Goal: Task Accomplishment & Management: Complete application form

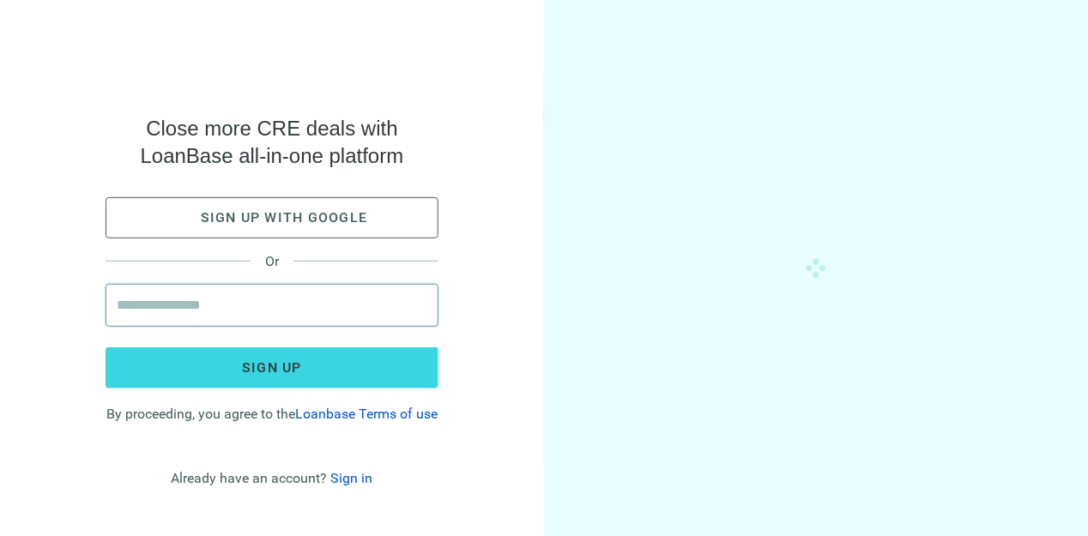
click at [222, 312] on input "email" at bounding box center [272, 305] width 311 height 41
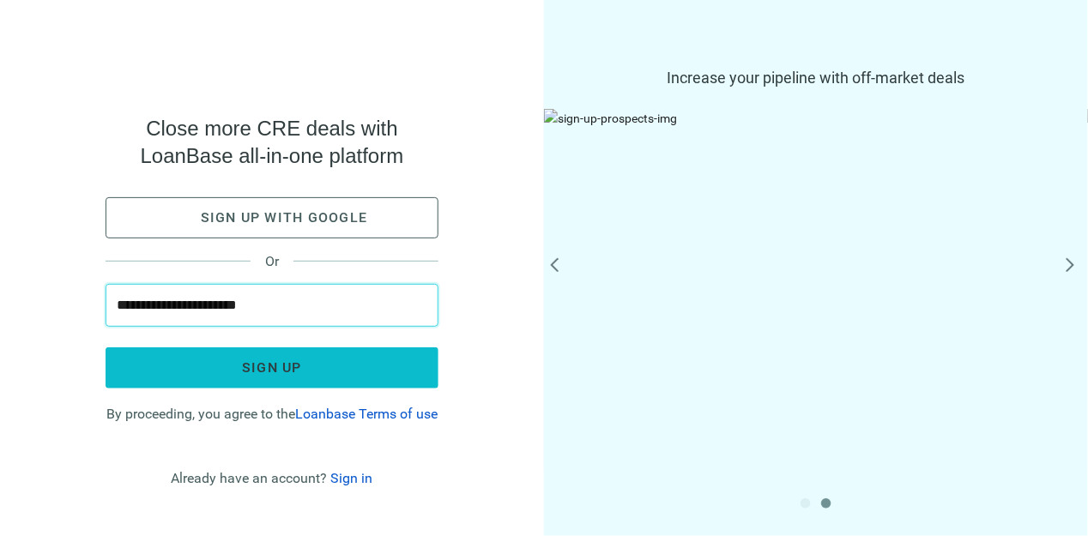
type input "**********"
click at [258, 360] on span "Sign up" at bounding box center [272, 368] width 60 height 16
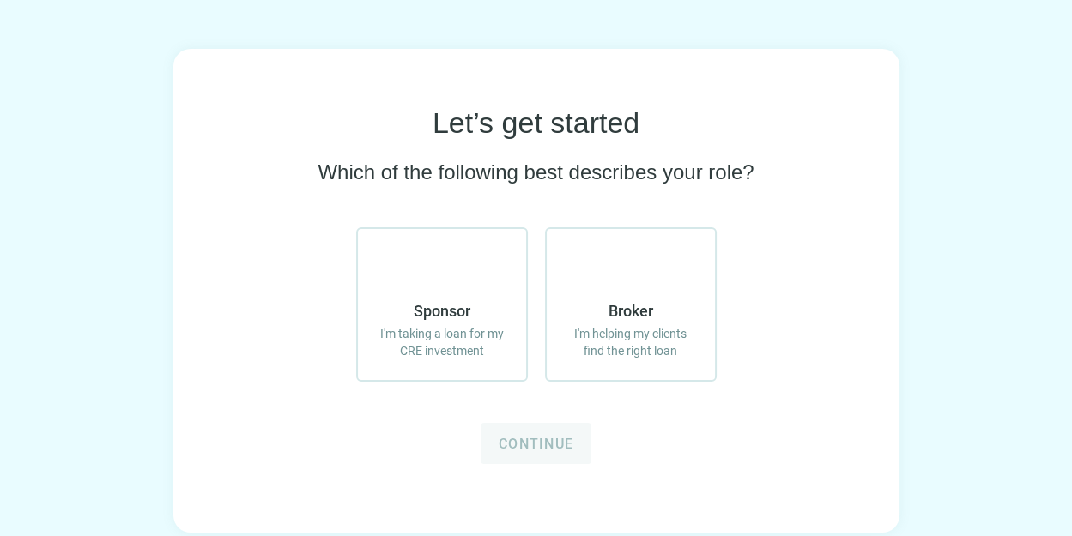
scroll to position [89, 0]
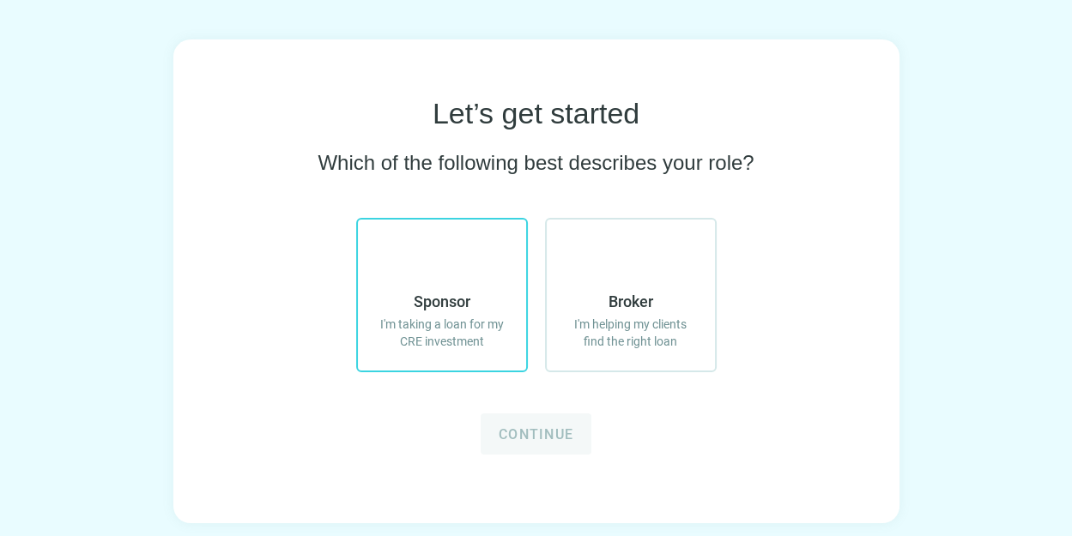
click at [438, 331] on span "I'm taking a loan for my CRE investment" at bounding box center [442, 333] width 134 height 34
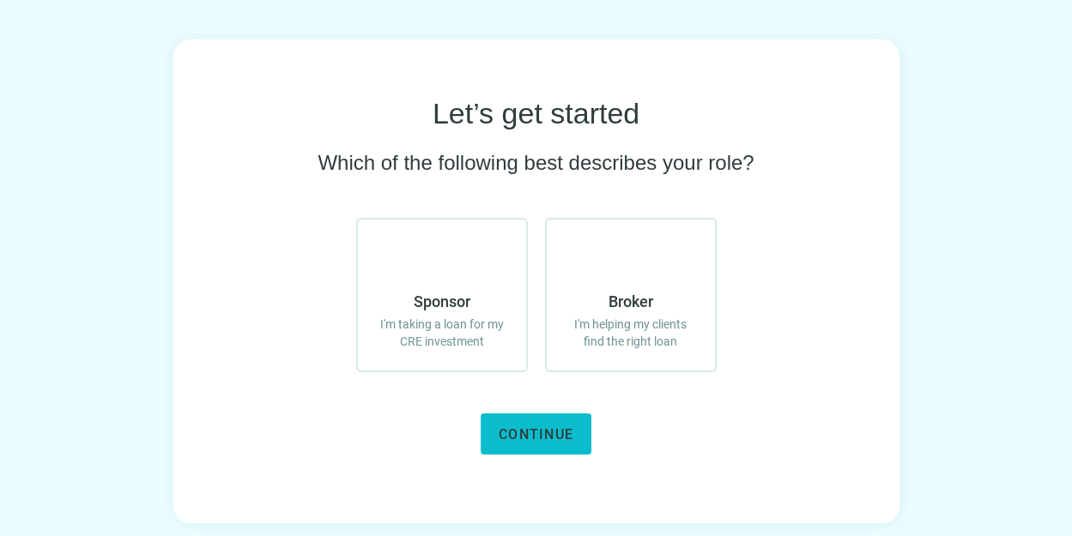
click at [543, 416] on button "Continue" at bounding box center [536, 434] width 111 height 41
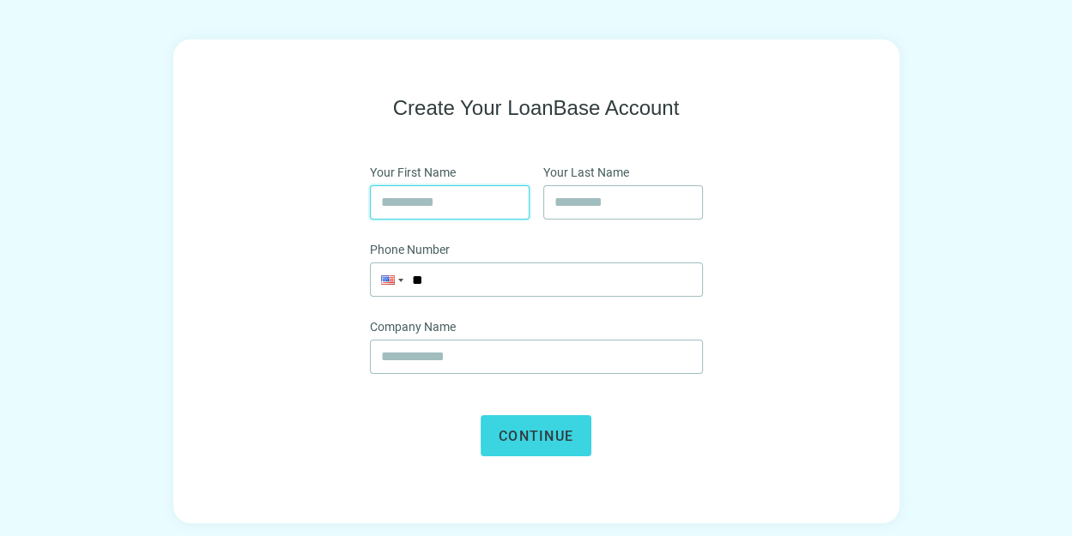
click at [500, 205] on input "text" at bounding box center [449, 202] width 137 height 33
type input "*******"
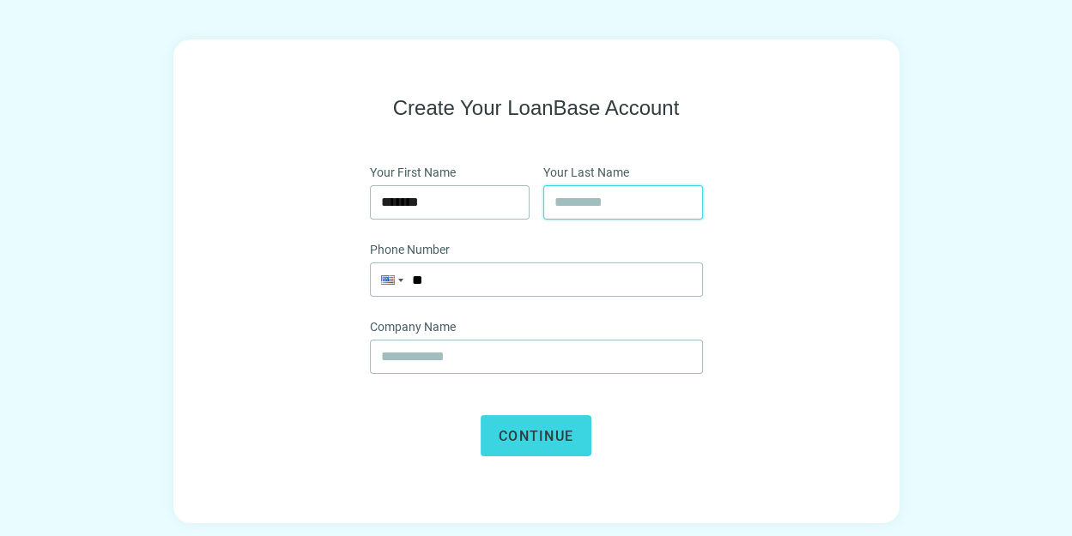
click at [629, 198] on input "text" at bounding box center [623, 202] width 137 height 33
type input "****"
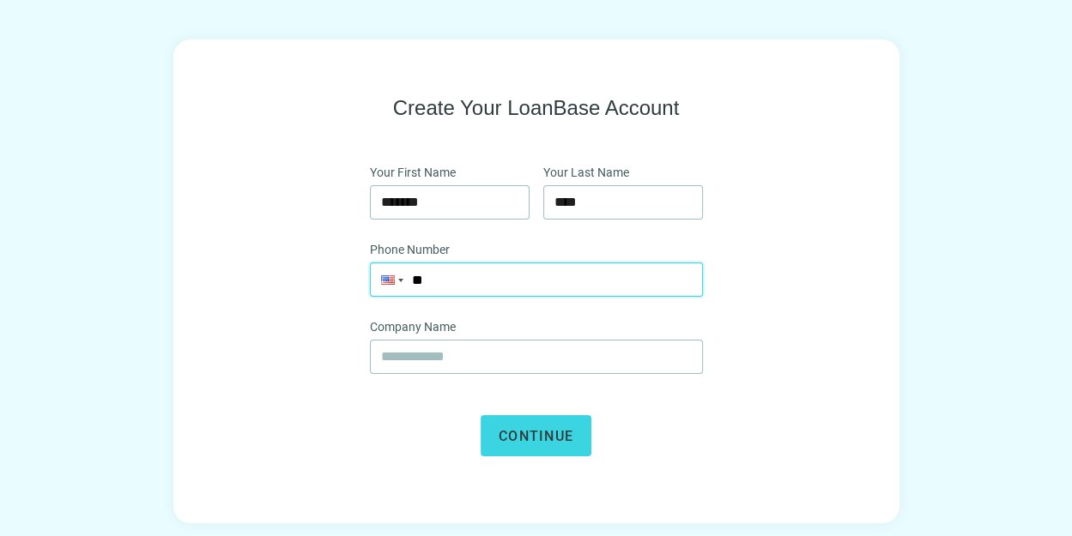
click at [531, 291] on input "**" at bounding box center [536, 280] width 331 height 33
paste input "**********"
click at [467, 279] on input "**********" at bounding box center [536, 280] width 331 height 33
click at [571, 278] on input "**********" at bounding box center [536, 280] width 331 height 33
type input "**"
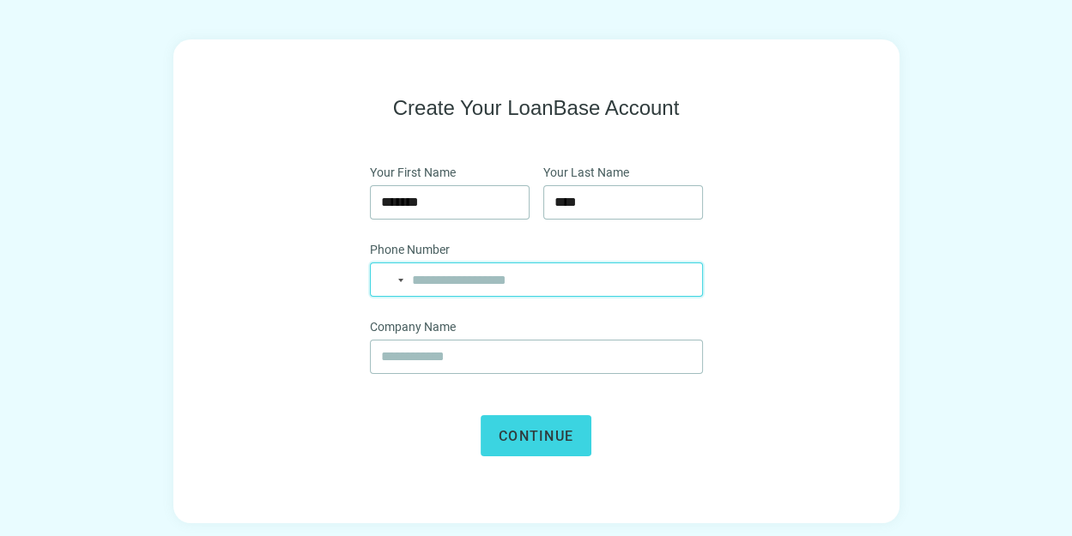
paste input "**********"
type input "**********"
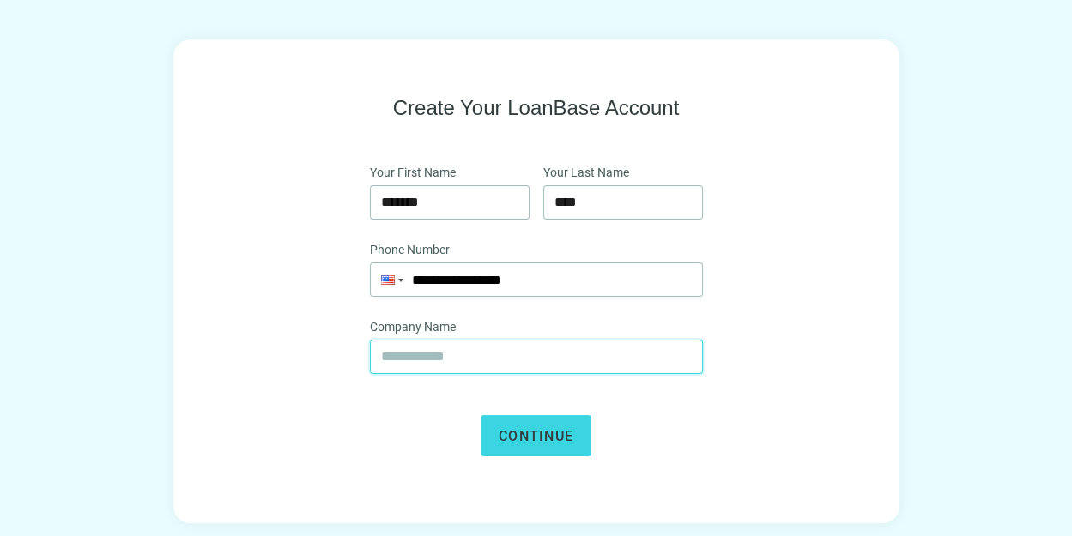
click at [485, 363] on input "text" at bounding box center [536, 357] width 311 height 33
type input "**********"
click at [544, 433] on span "Continue" at bounding box center [536, 436] width 75 height 16
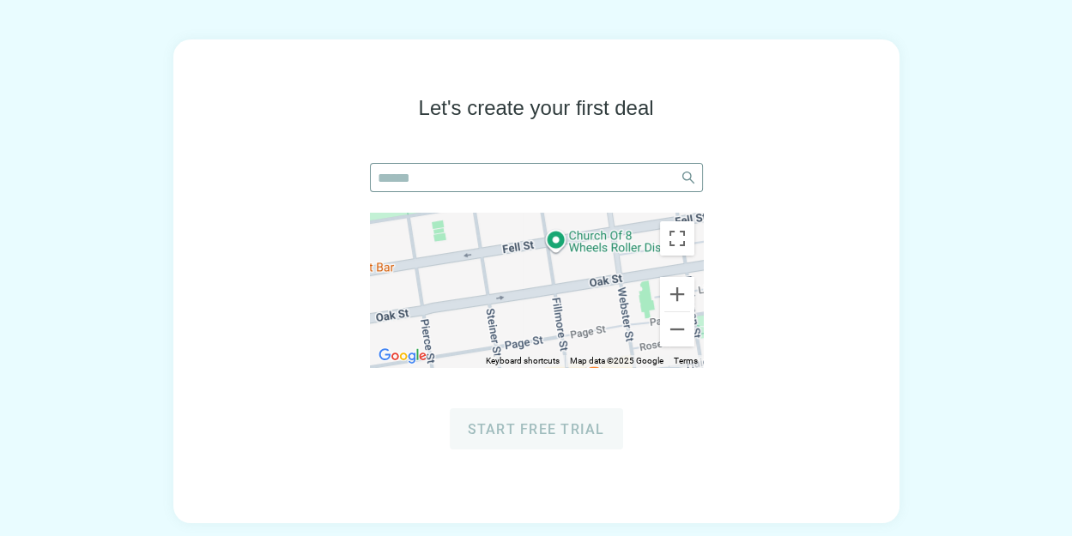
click at [687, 173] on span at bounding box center [688, 177] width 27 height 27
click at [616, 186] on input "search" at bounding box center [525, 177] width 294 height 27
type input "**********"
click at [567, 257] on div at bounding box center [536, 290] width 333 height 155
click at [524, 318] on div at bounding box center [536, 290] width 333 height 155
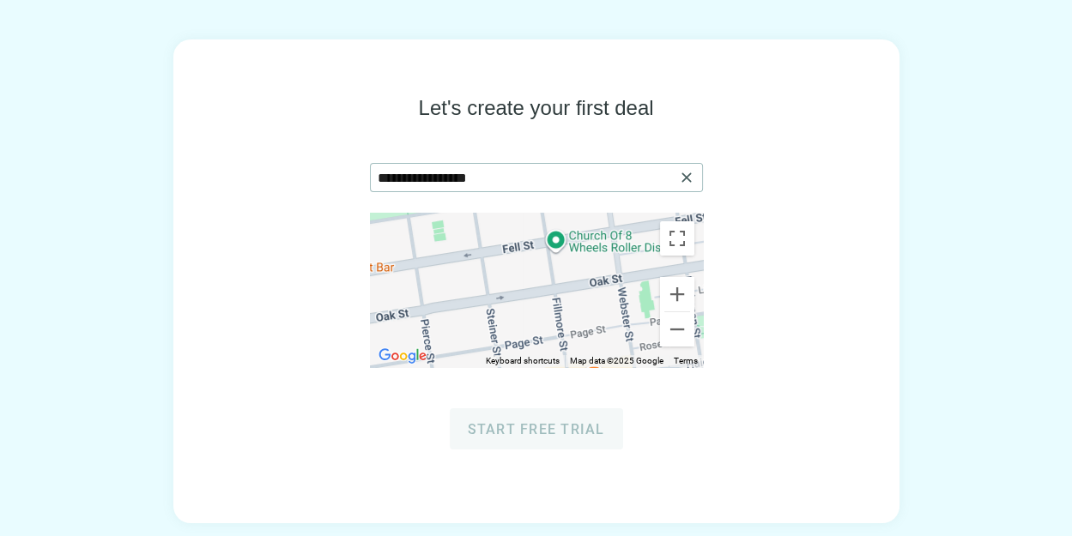
click at [524, 318] on div at bounding box center [536, 290] width 333 height 155
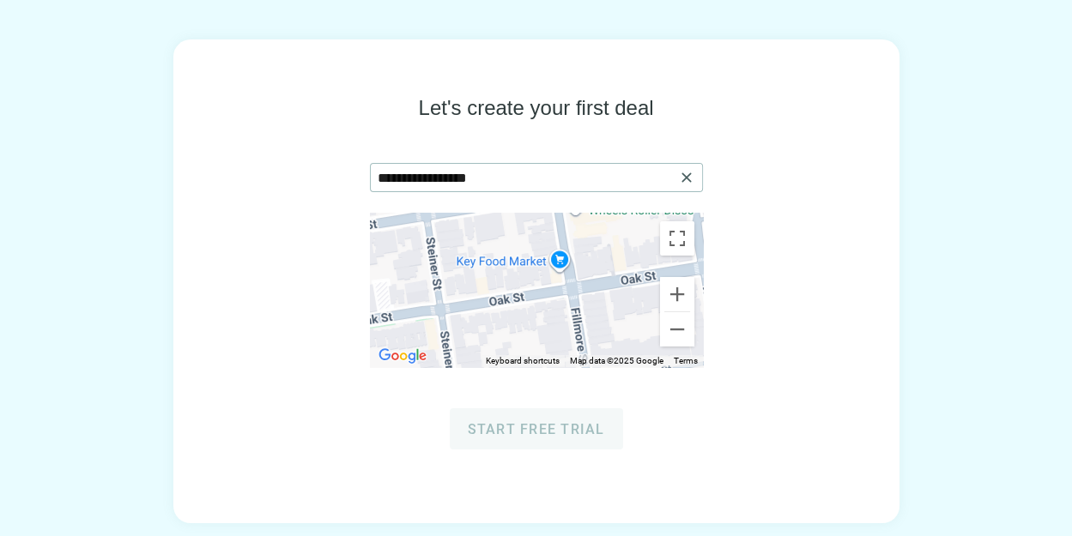
click at [531, 297] on div at bounding box center [536, 290] width 333 height 155
click at [683, 238] on button "Toggle fullscreen view" at bounding box center [677, 238] width 34 height 34
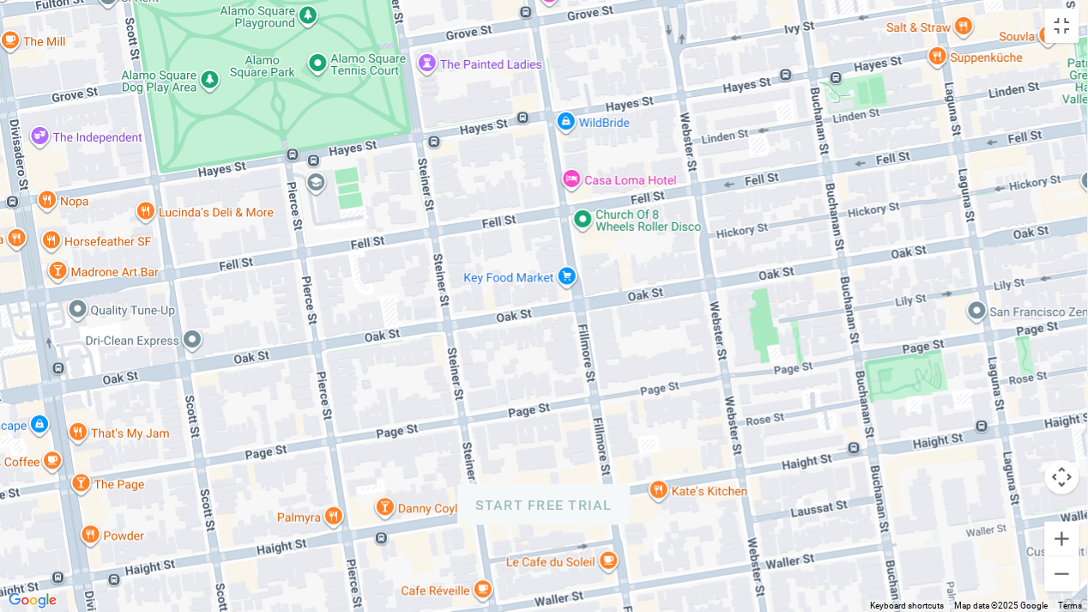
click at [593, 314] on div at bounding box center [544, 306] width 1088 height 612
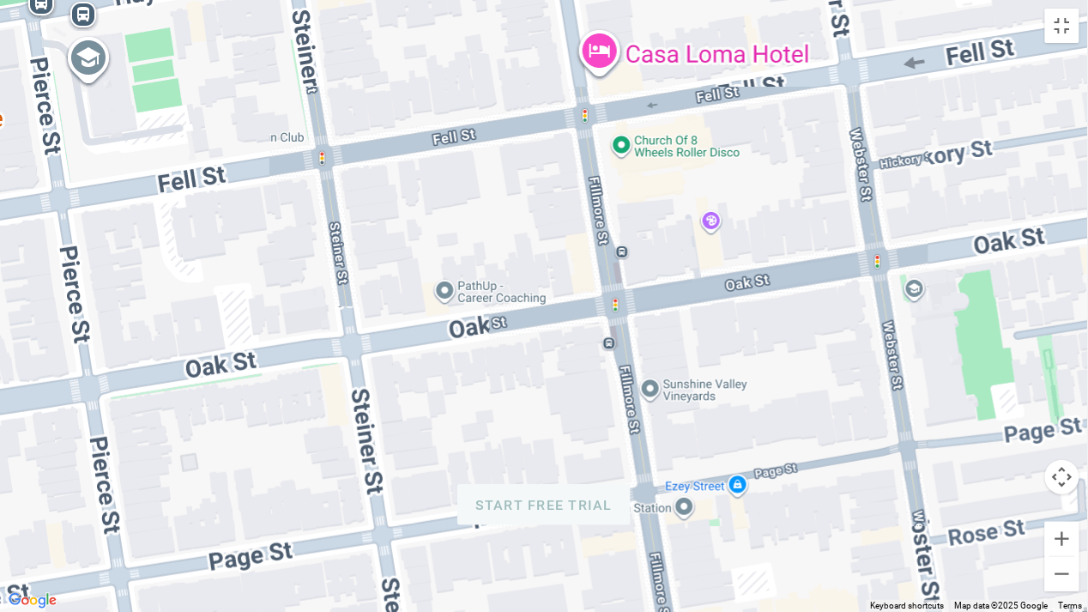
click at [593, 314] on div at bounding box center [544, 306] width 1088 height 612
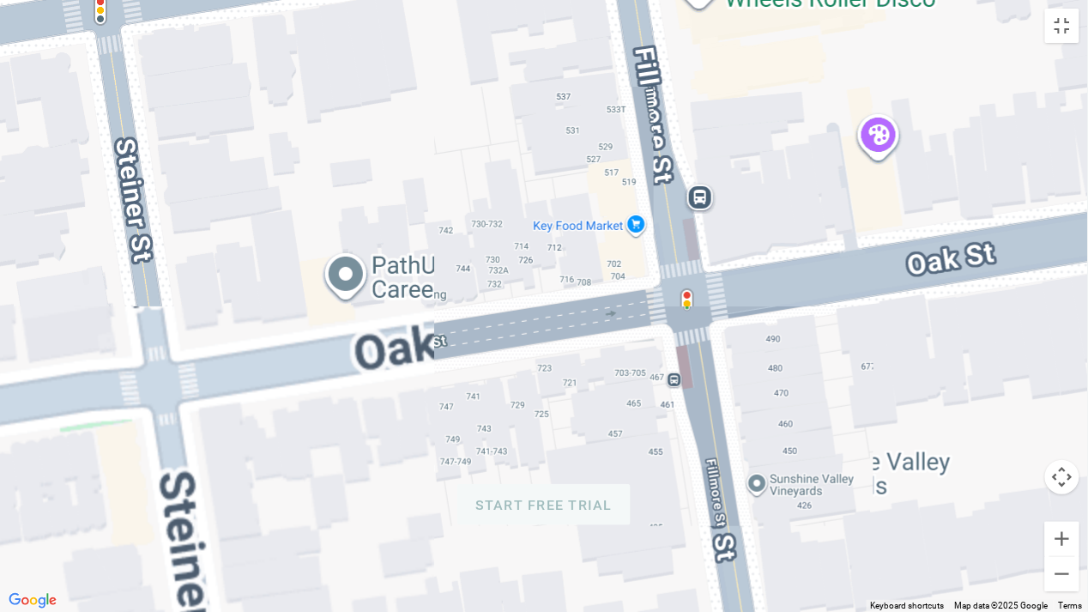
click at [593, 314] on div at bounding box center [544, 306] width 1088 height 612
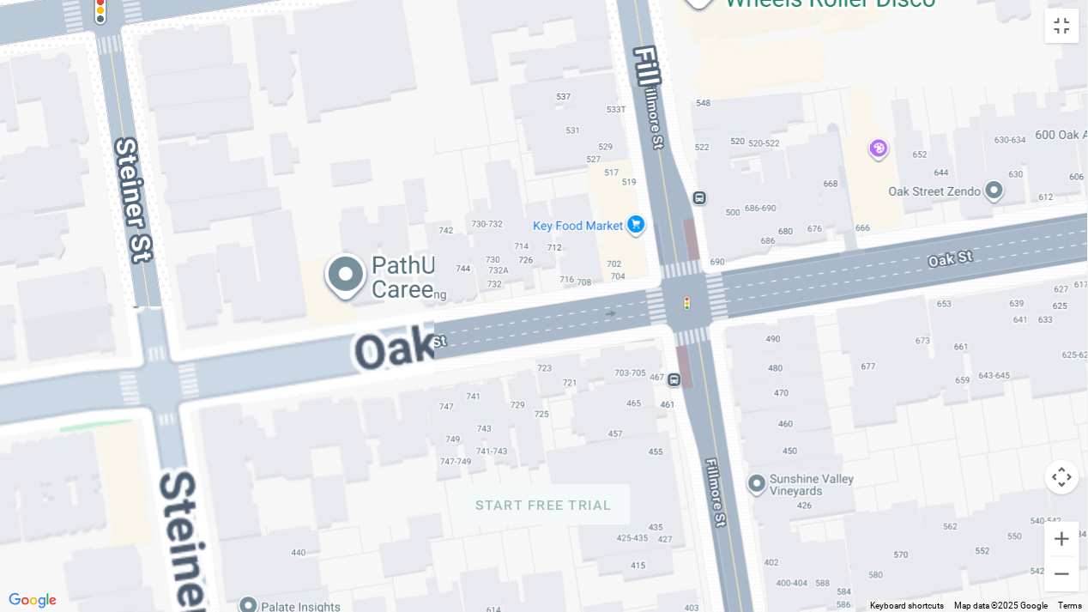
click at [593, 314] on div at bounding box center [544, 306] width 1088 height 612
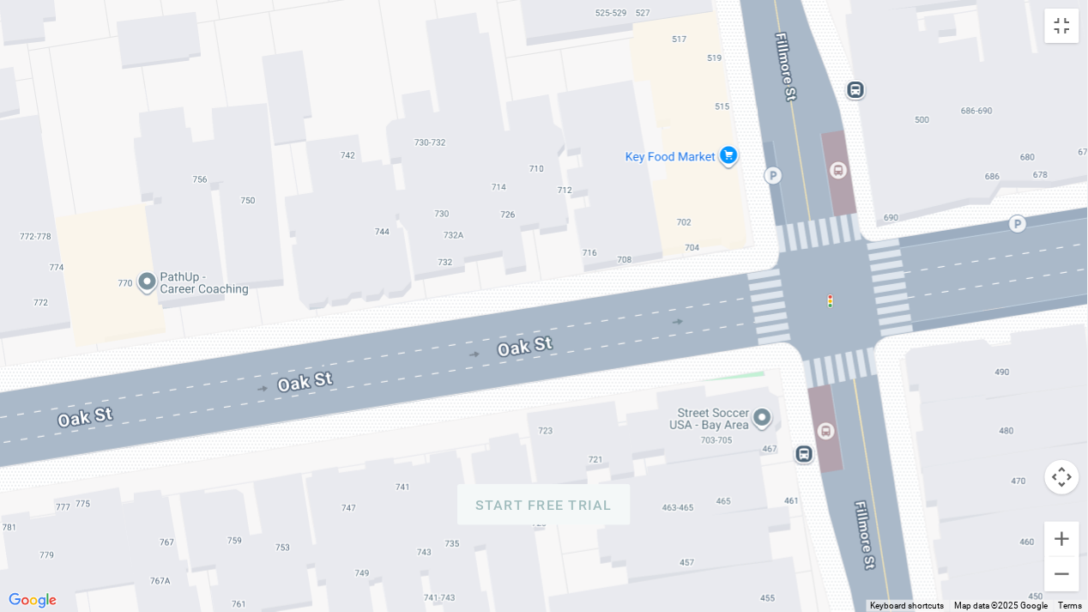
click at [718, 243] on div at bounding box center [544, 306] width 1088 height 612
click at [1057, 28] on button "Toggle fullscreen view" at bounding box center [1063, 26] width 34 height 34
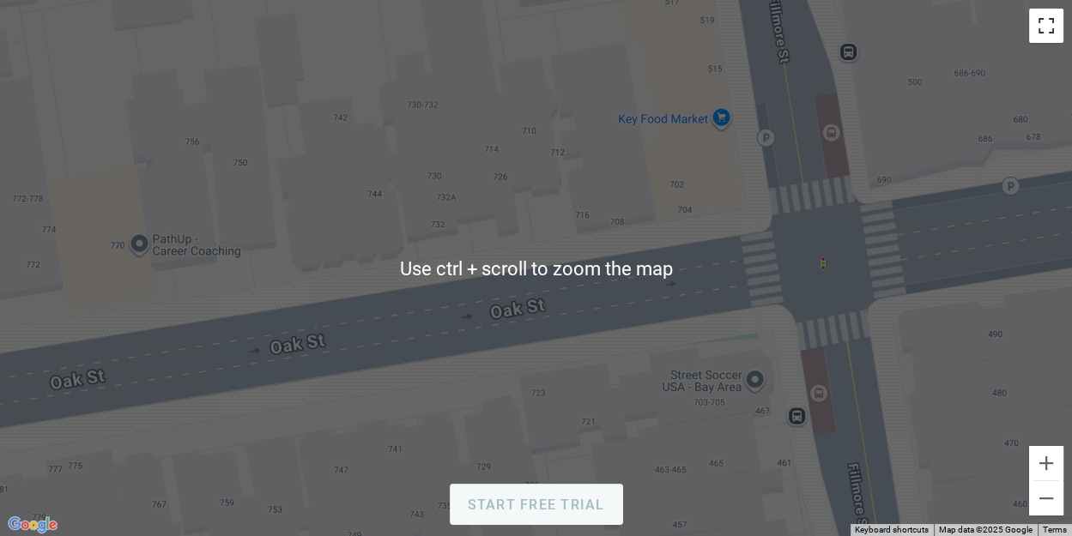
scroll to position [89, 0]
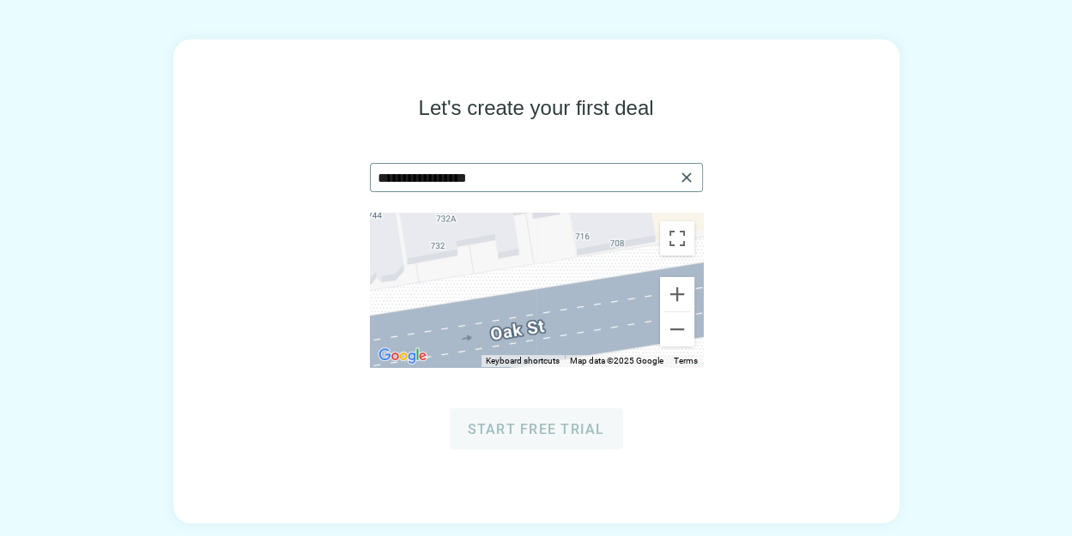
click at [689, 170] on span "close" at bounding box center [686, 177] width 17 height 17
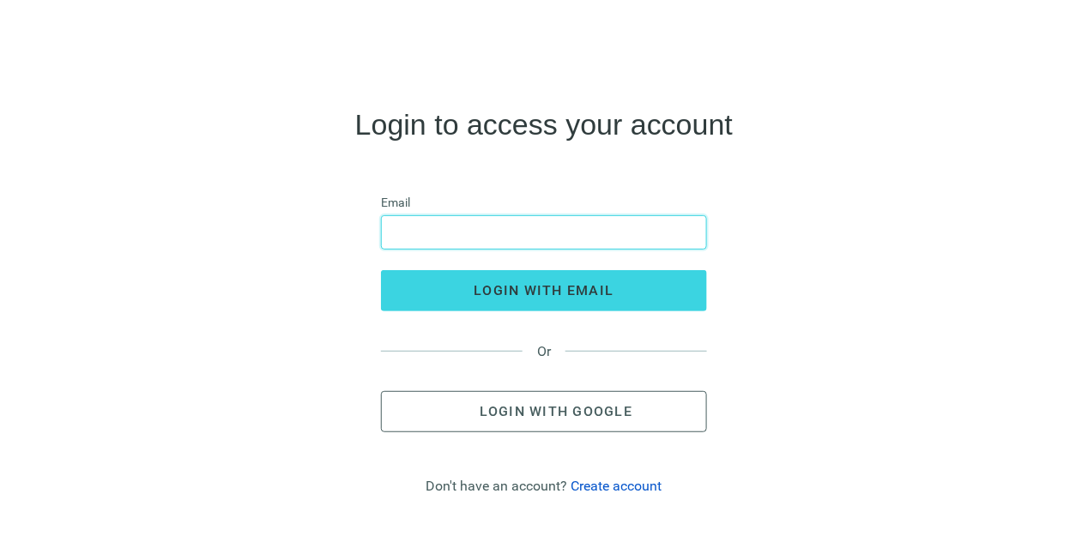
click at [605, 233] on input "email" at bounding box center [544, 232] width 304 height 33
type input "*"
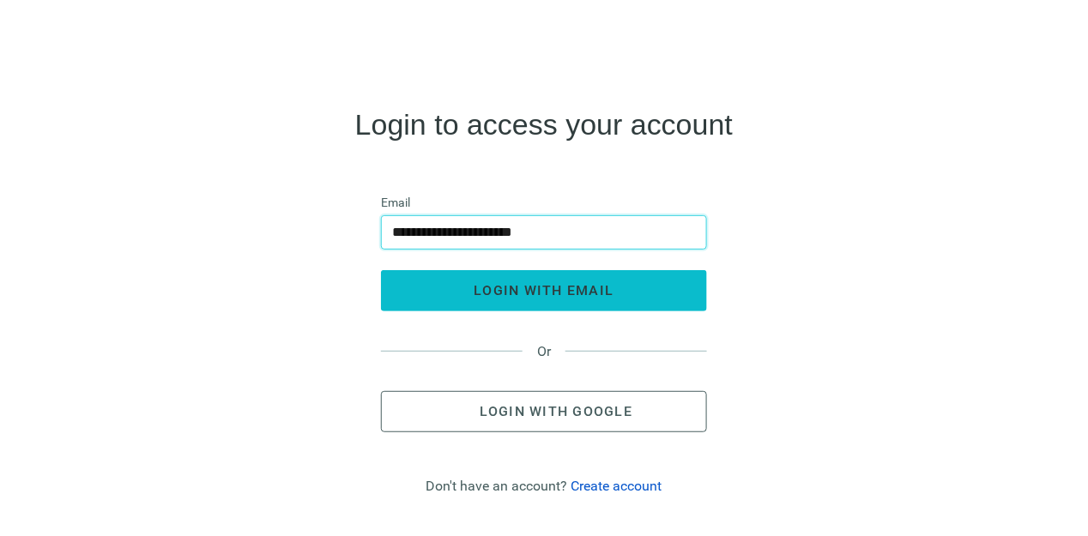
type input "**********"
click at [601, 294] on span "login with email" at bounding box center [545, 290] width 140 height 16
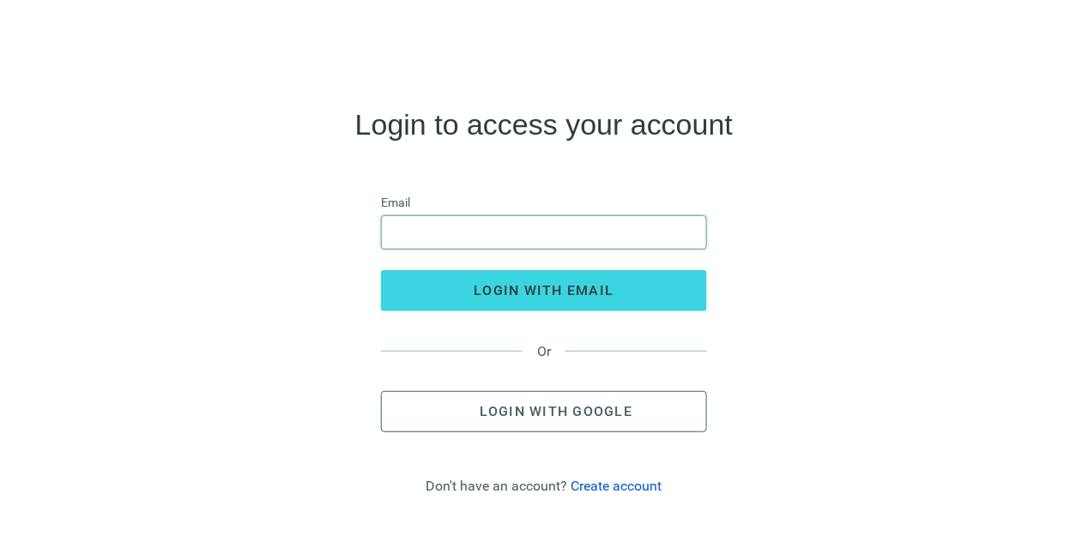
click at [452, 228] on input "email" at bounding box center [544, 232] width 304 height 33
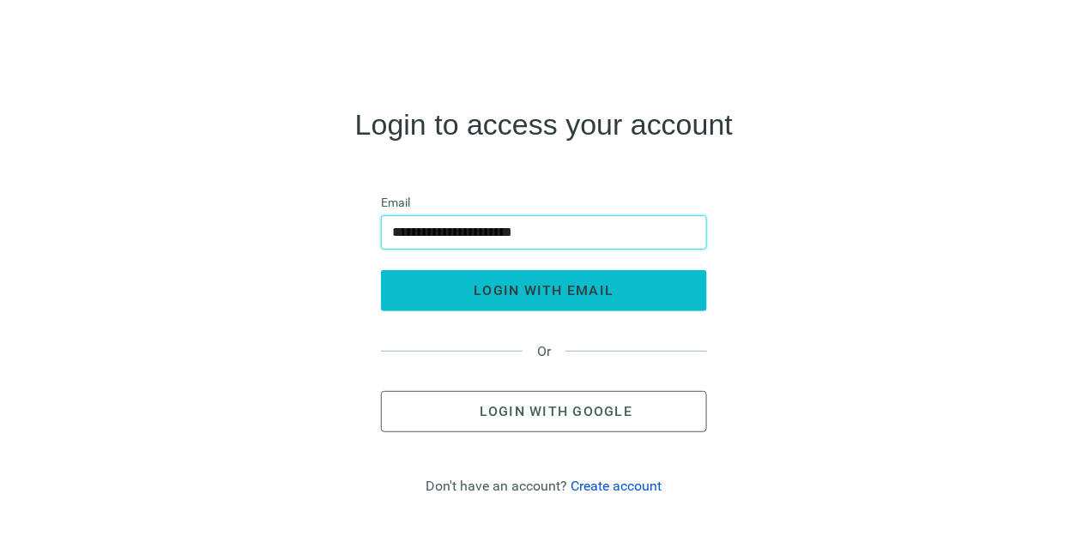
type input "**********"
click at [591, 285] on span "login with email" at bounding box center [545, 290] width 140 height 16
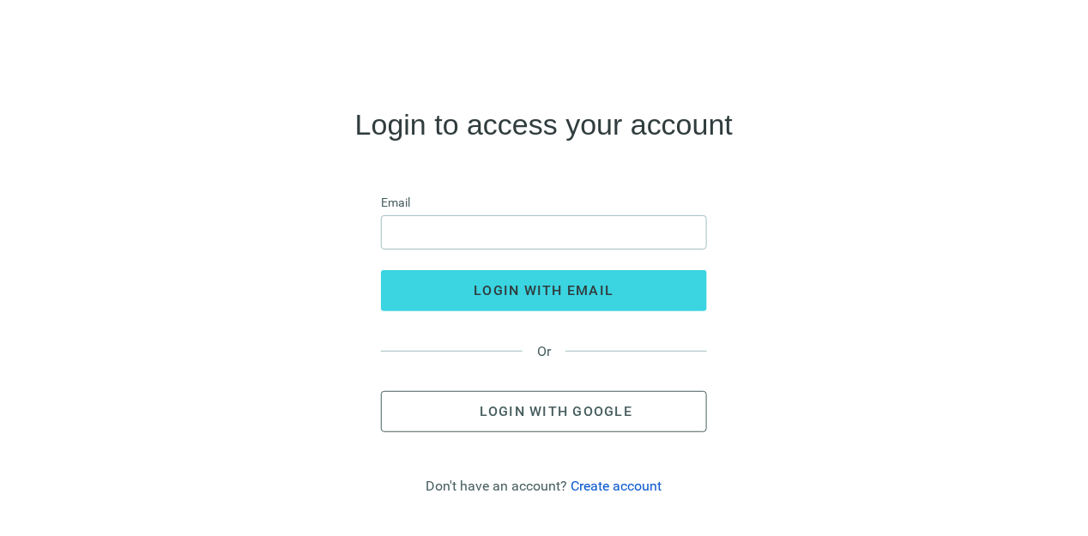
click at [621, 492] on link "Create account" at bounding box center [617, 486] width 91 height 16
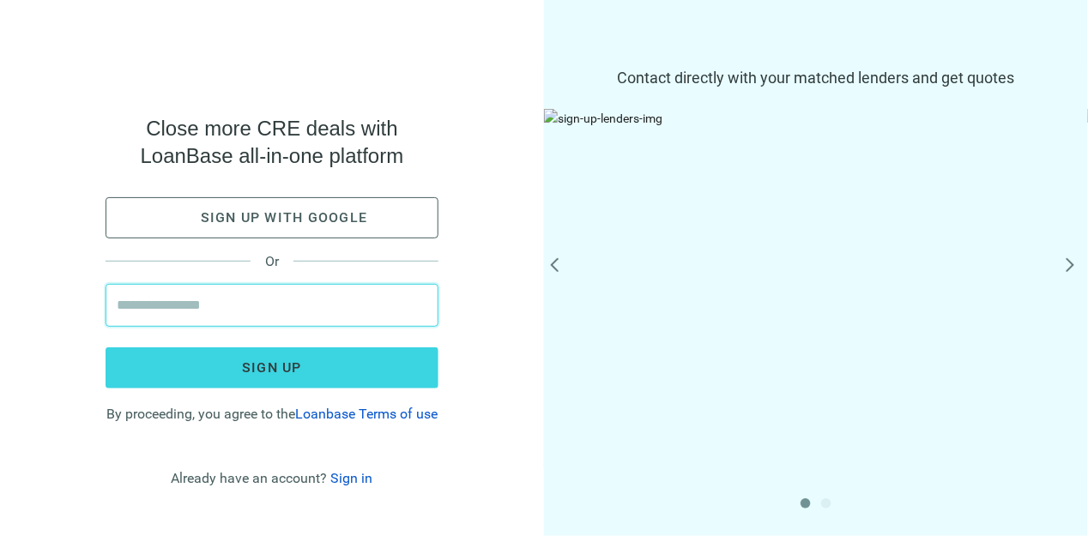
click at [246, 290] on input "email" at bounding box center [272, 305] width 311 height 41
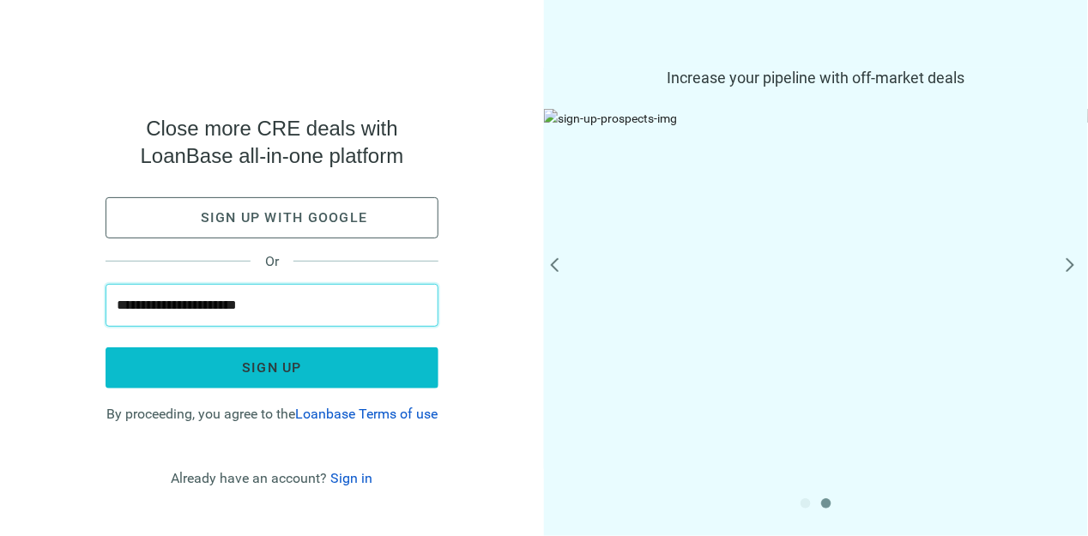
type input "**********"
click at [313, 356] on button "Sign up" at bounding box center [272, 368] width 333 height 41
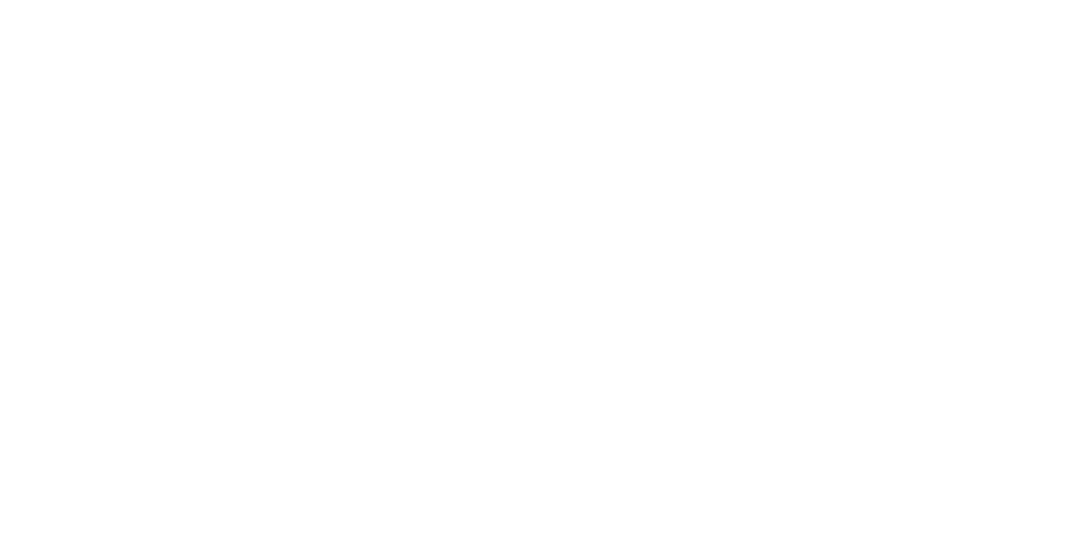
click at [405, 0] on html at bounding box center [544, 0] width 1088 height 0
click at [1041, 34] on span "close" at bounding box center [1044, 41] width 21 height 21
click at [1038, 41] on span "close" at bounding box center [1044, 41] width 21 height 21
click at [1044, 35] on span "close" at bounding box center [1044, 41] width 21 height 21
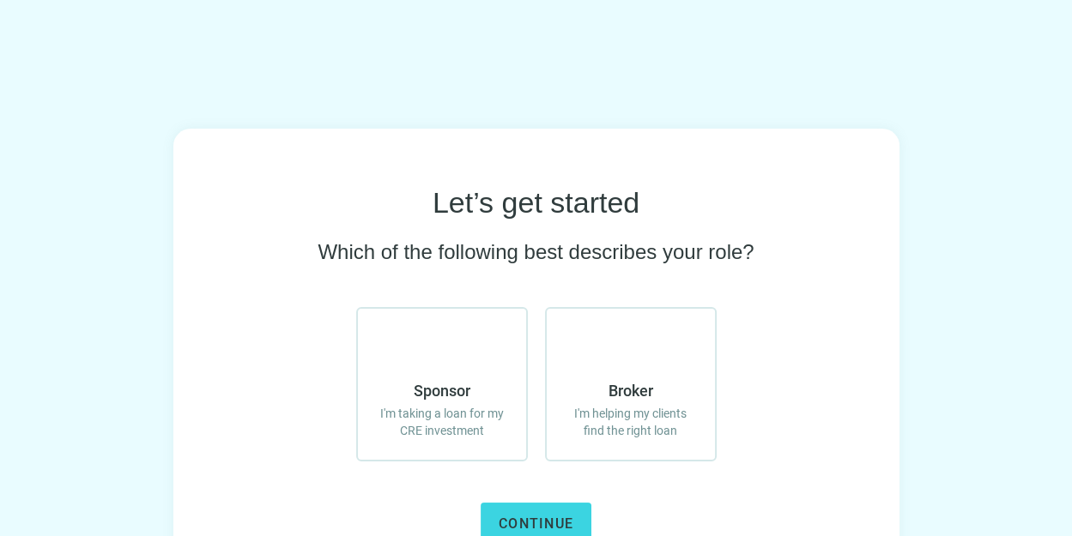
scroll to position [89, 0]
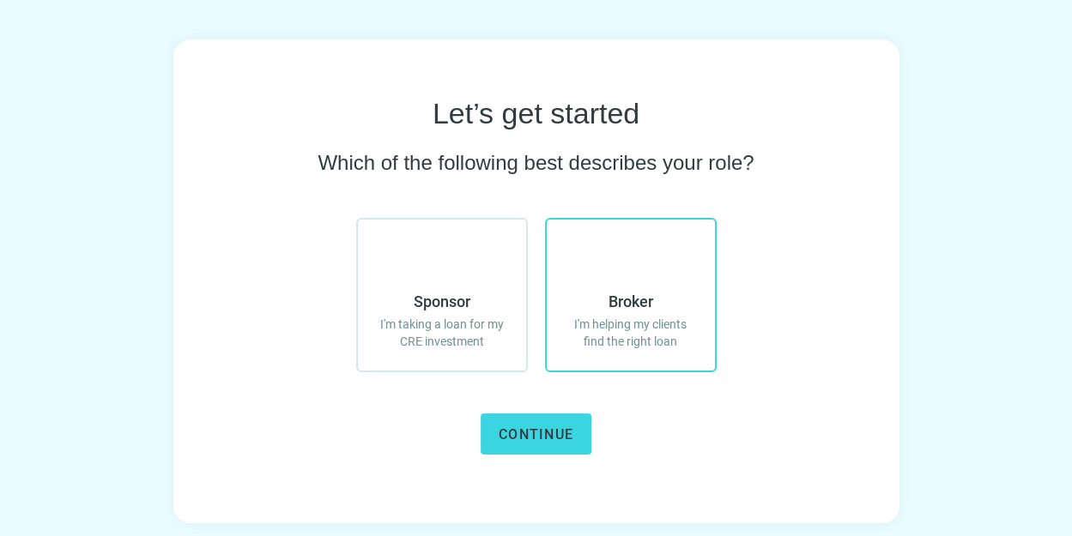
click at [603, 281] on label "Broker I'm helping my clients find the right loan" at bounding box center [631, 295] width 172 height 155
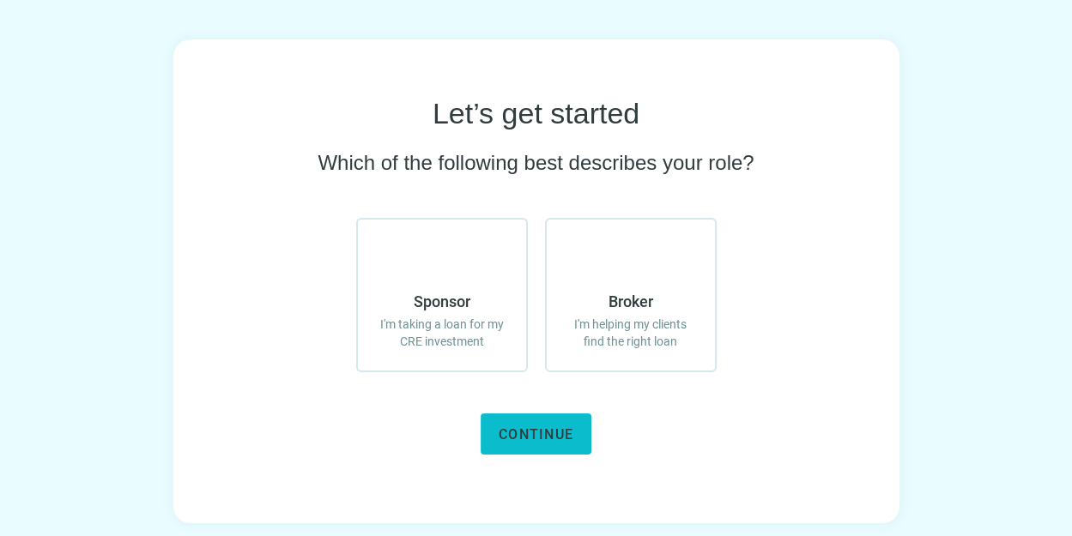
click at [551, 442] on button "Continue" at bounding box center [536, 434] width 111 height 41
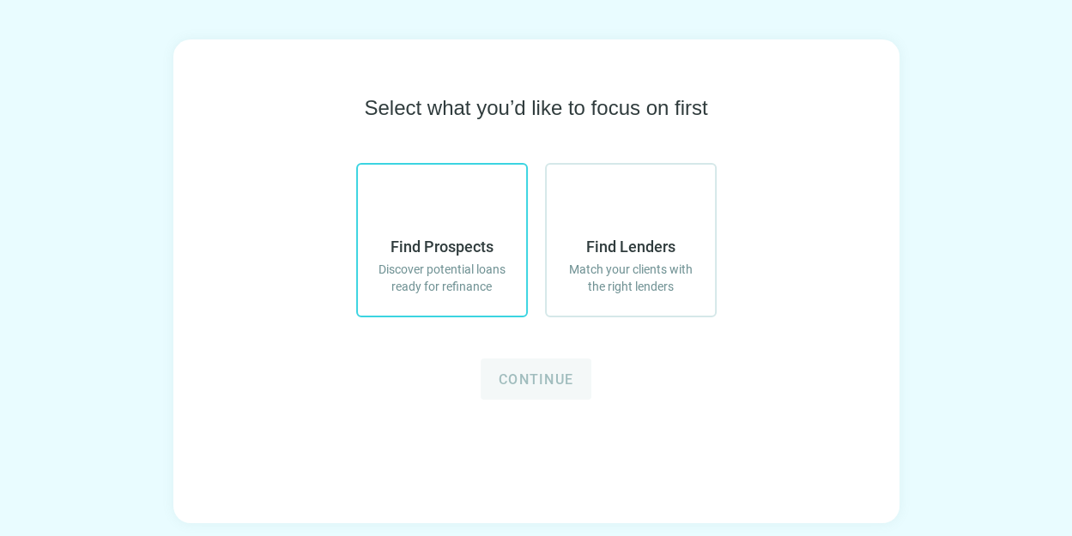
click at [485, 305] on label "Find Prospects Discover potential loans ready for refinance" at bounding box center [442, 240] width 172 height 155
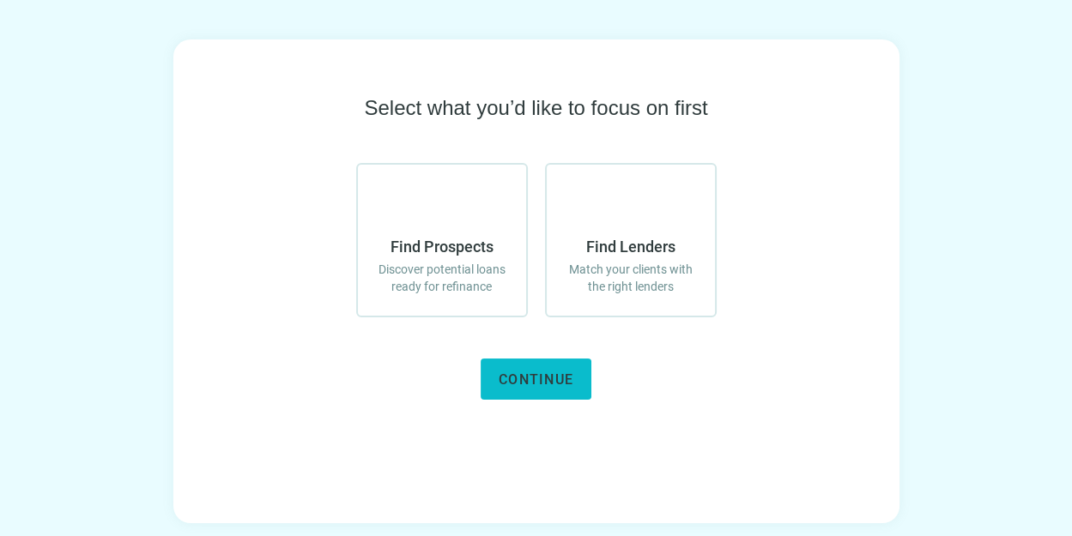
click at [542, 375] on span "Continue" at bounding box center [536, 380] width 75 height 16
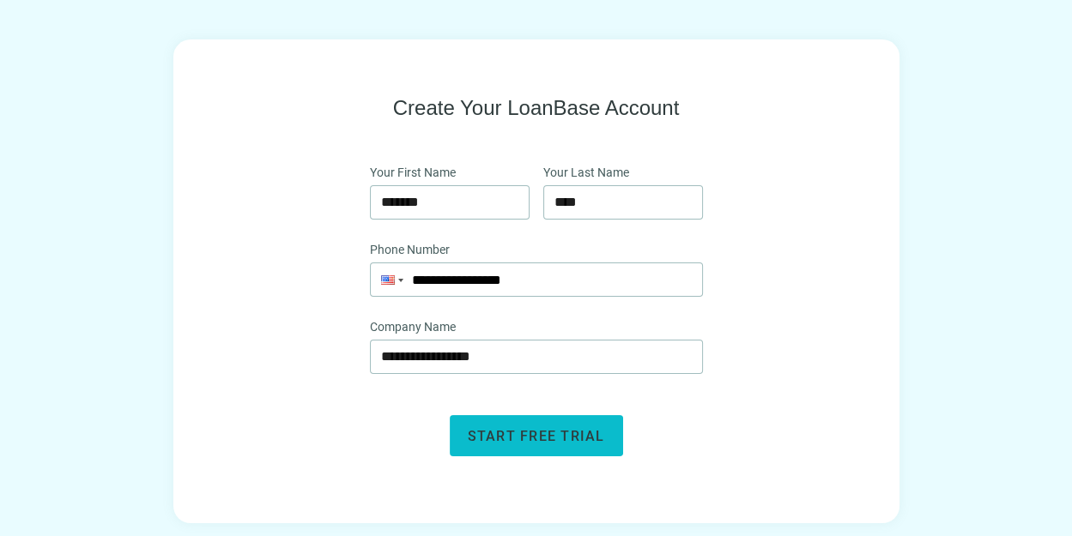
click at [538, 433] on span "Start free trial" at bounding box center [536, 436] width 137 height 16
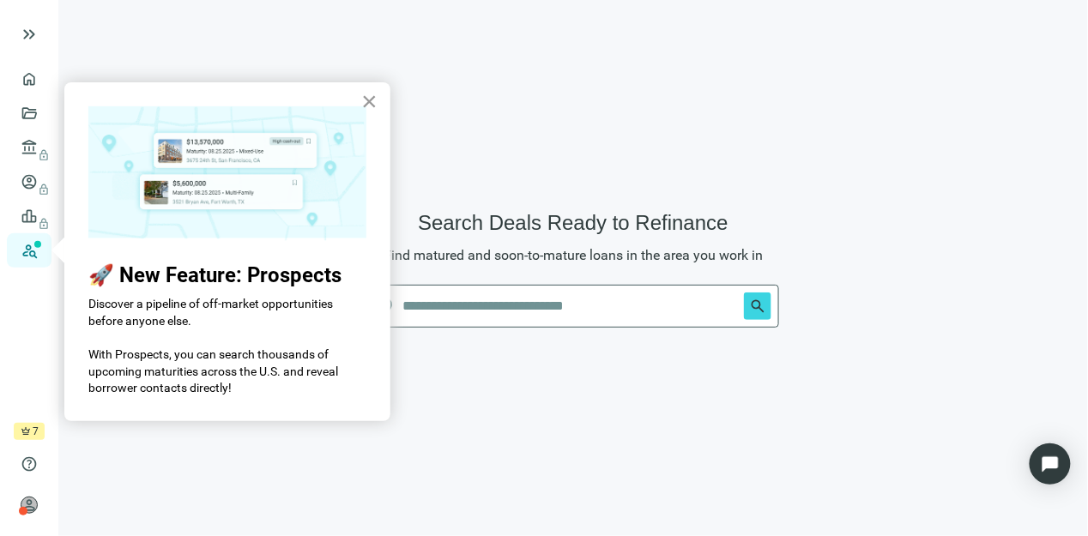
click at [369, 94] on button "×" at bounding box center [369, 101] width 16 height 27
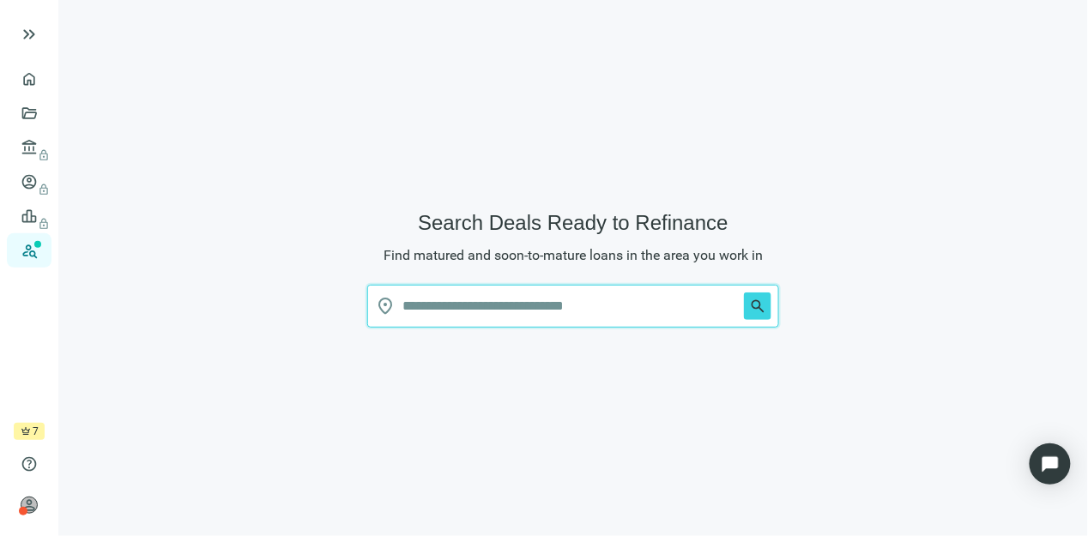
click at [597, 313] on input "text" at bounding box center [570, 306] width 335 height 41
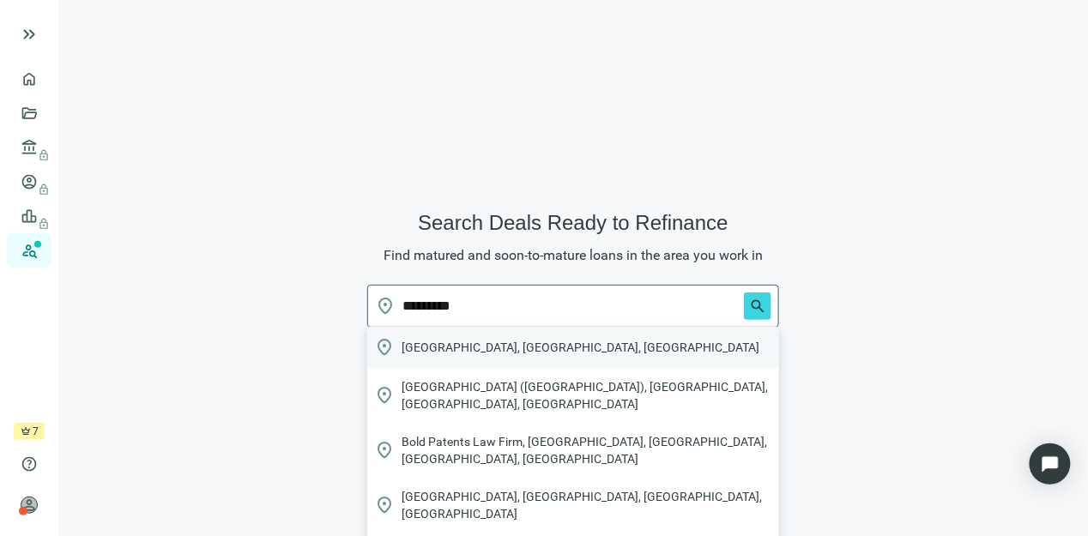
click at [569, 345] on div "location_on [GEOGRAPHIC_DATA], [GEOGRAPHIC_DATA], [GEOGRAPHIC_DATA]" at bounding box center [573, 347] width 412 height 41
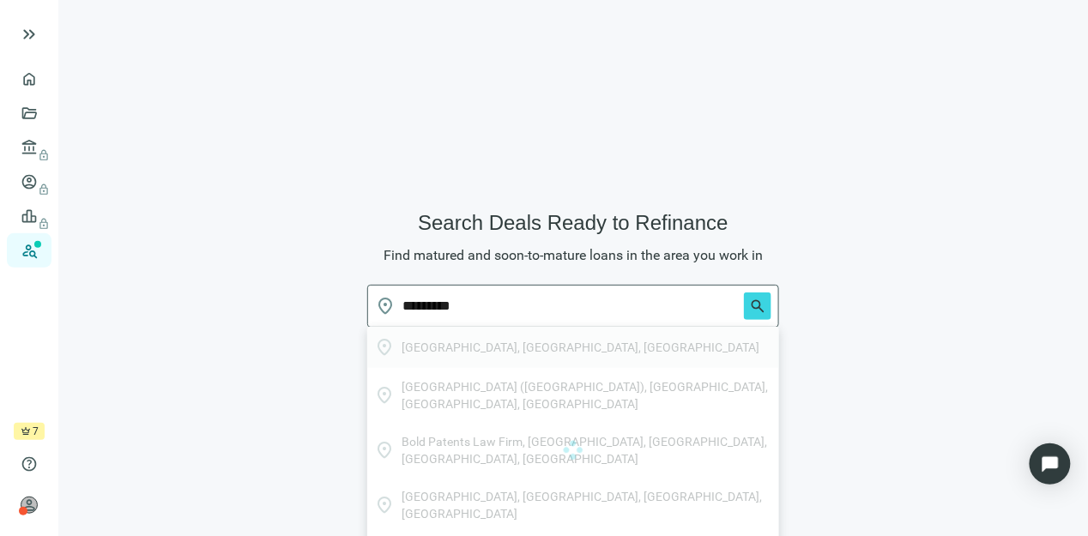
type input "**********"
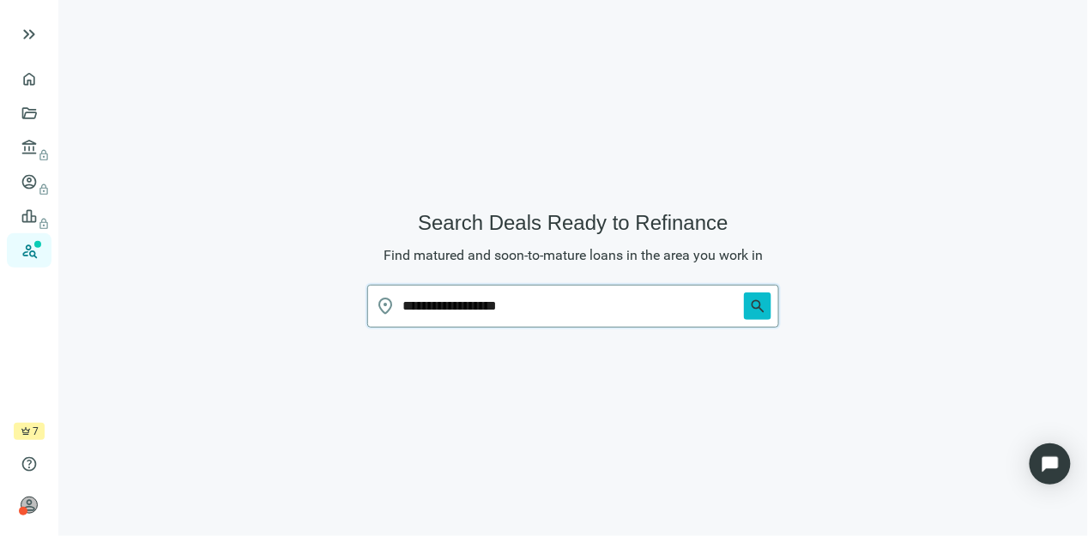
click at [755, 301] on span "search" at bounding box center [757, 306] width 17 height 17
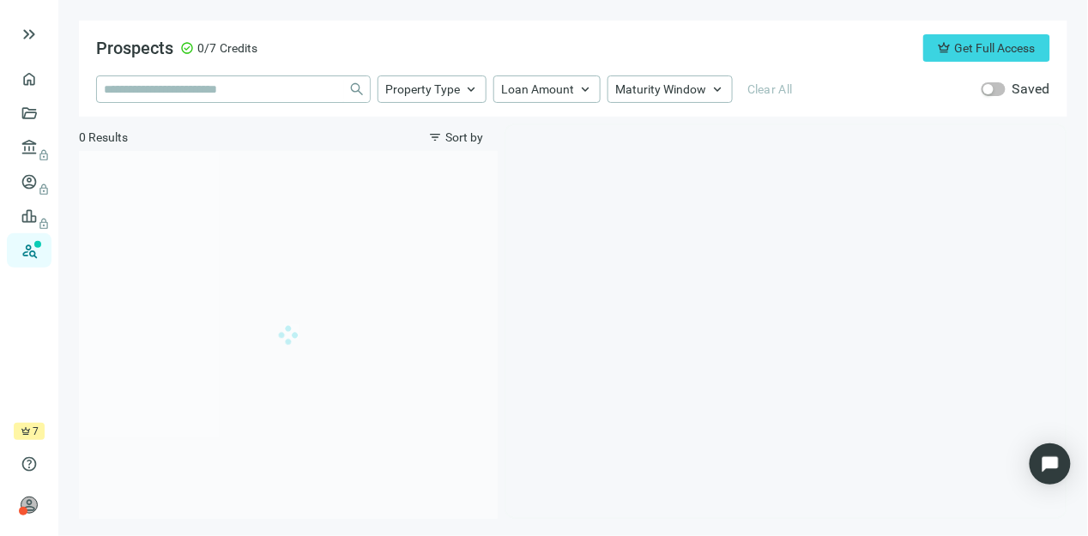
type input "**********"
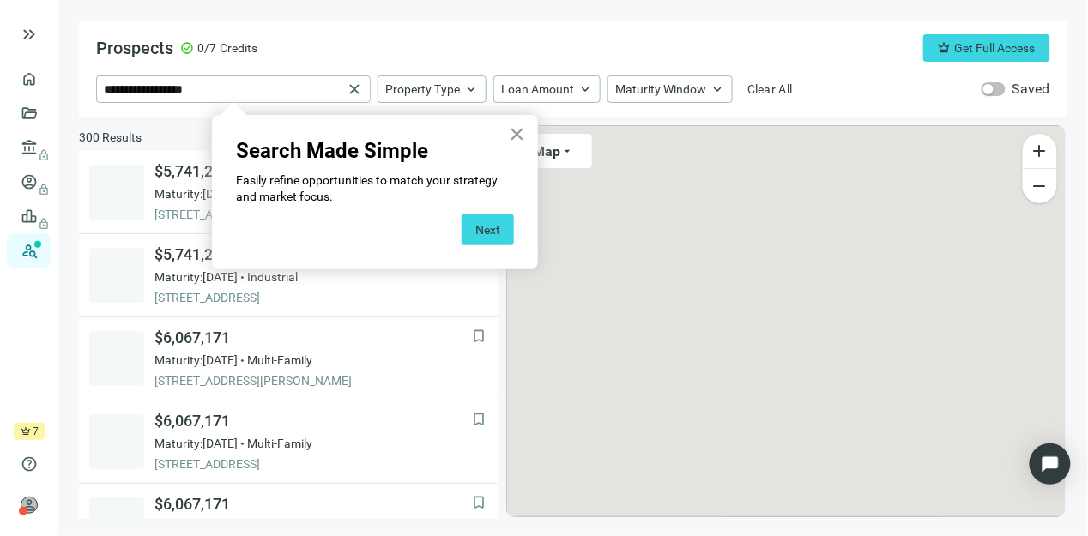
click at [524, 133] on button "×" at bounding box center [517, 133] width 16 height 27
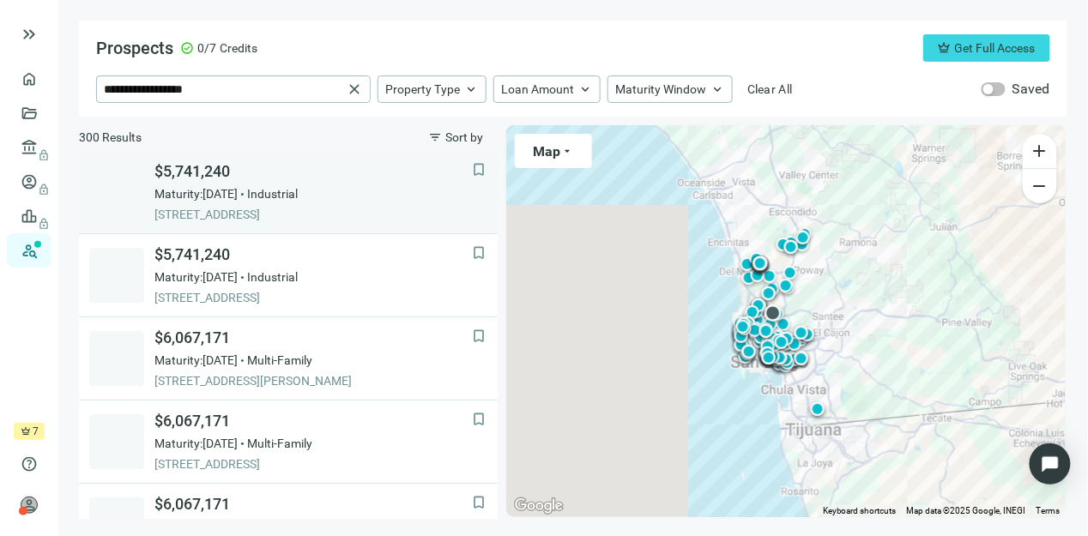
click at [264, 202] on div "Maturity: 11.28.2025 Industrial" at bounding box center [314, 193] width 318 height 17
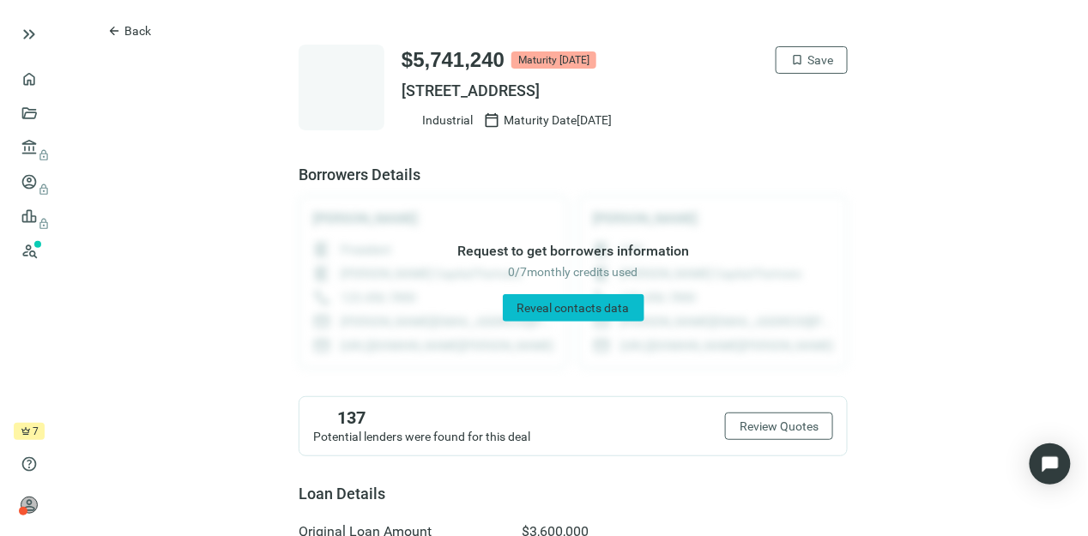
click at [618, 312] on span "Reveal contacts data" at bounding box center [574, 308] width 112 height 14
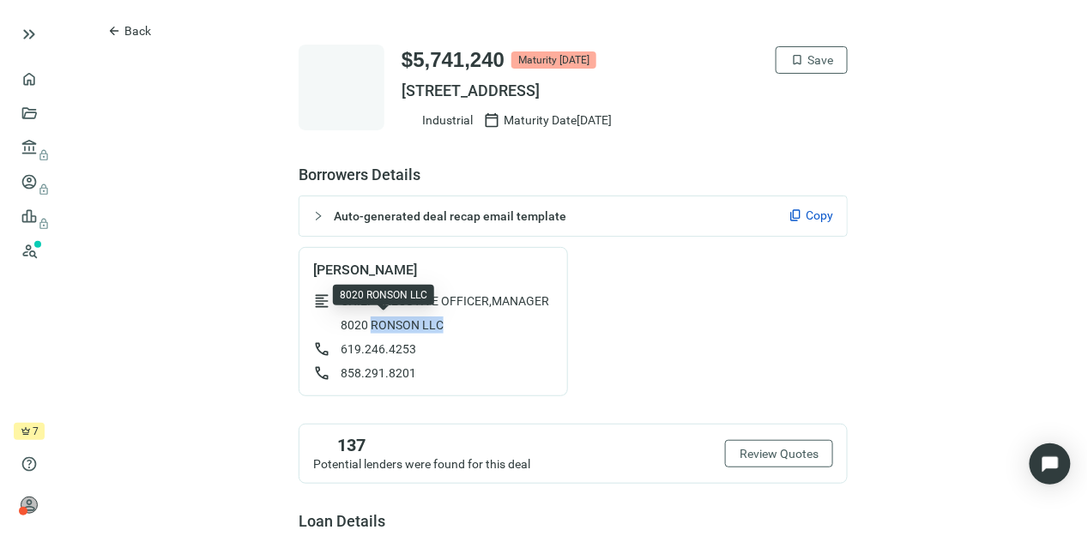
drag, startPoint x: 439, startPoint y: 318, endPoint x: 363, endPoint y: 324, distance: 76.6
click at [363, 324] on div "8020 RONSON LLC" at bounding box center [433, 325] width 240 height 17
copy span "RONSON LLC"
click at [793, 458] on span "Review Quotes" at bounding box center [779, 454] width 79 height 14
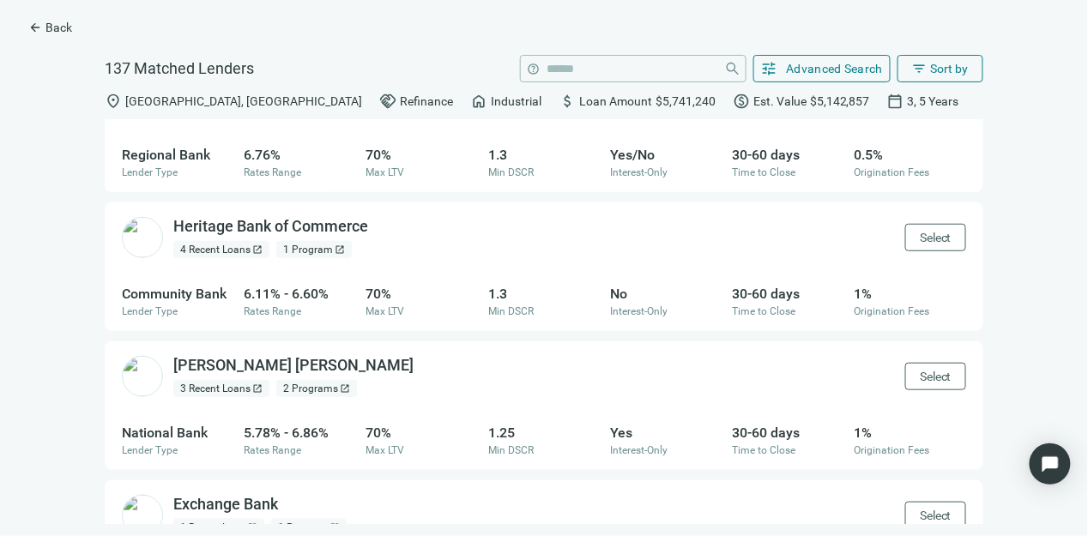
scroll to position [338, 0]
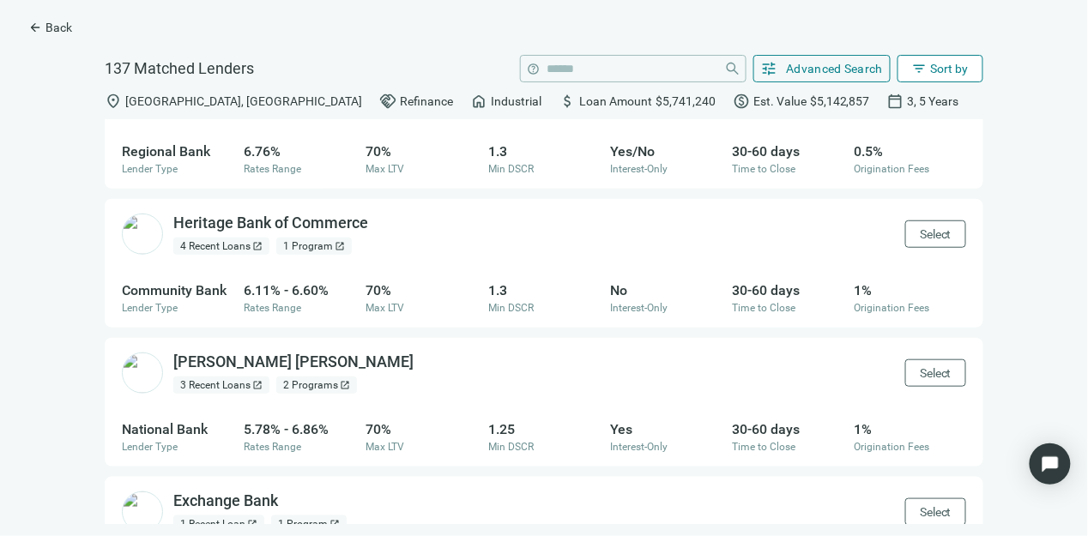
click at [931, 65] on span "Sort by" at bounding box center [950, 69] width 38 height 14
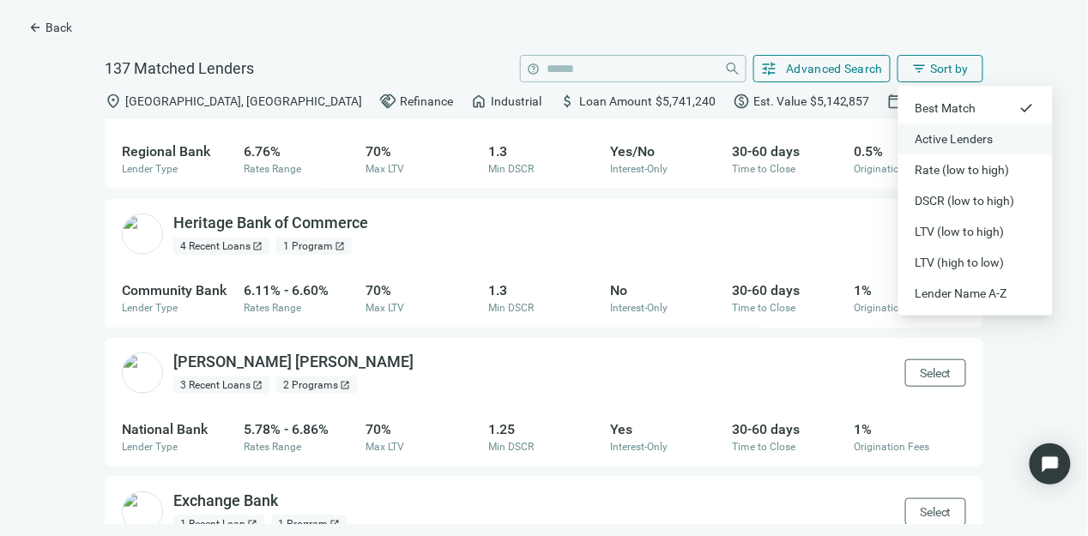
click at [968, 130] on div "Active Lenders" at bounding box center [976, 138] width 120 height 17
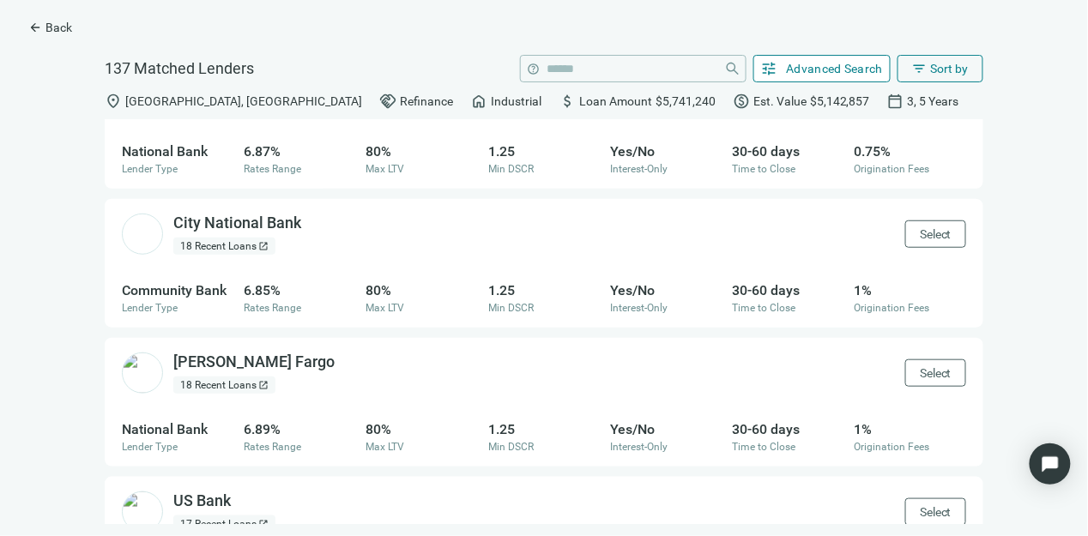
click at [865, 68] on span "Advanced Search" at bounding box center [835, 69] width 97 height 14
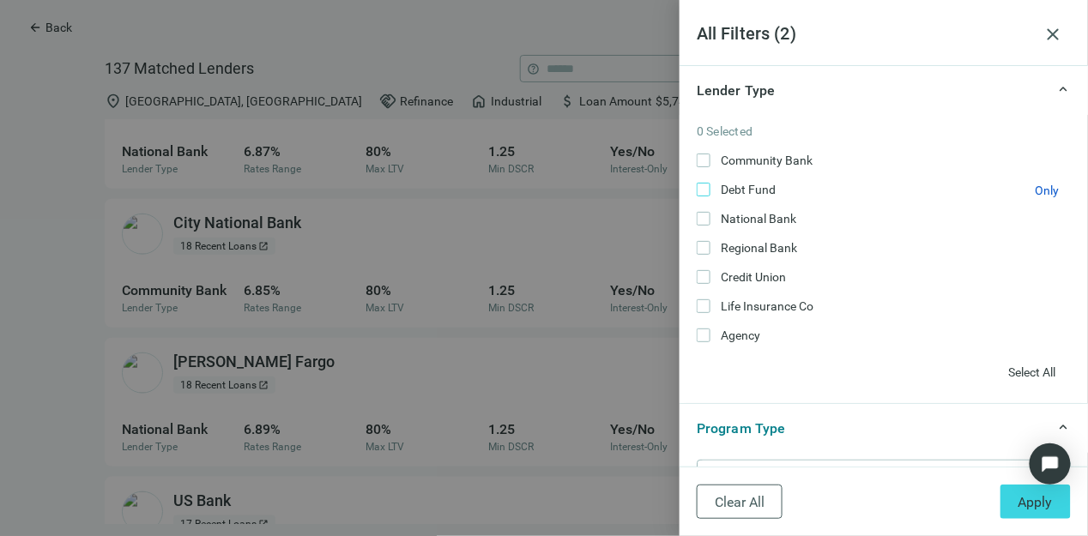
click at [712, 186] on span "Debt Fund Only" at bounding box center [747, 189] width 72 height 19
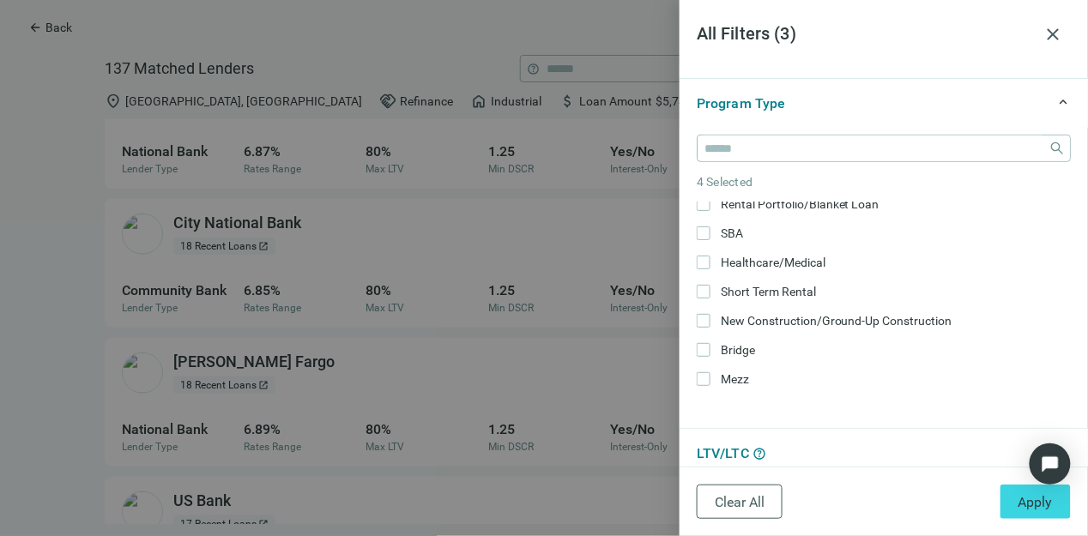
scroll to position [38, 0]
click at [706, 248] on div "Long Term Rental Only Rental Portfolio/Blanket Loan Only SBA Only Healthcare/Me…" at bounding box center [884, 407] width 374 height 486
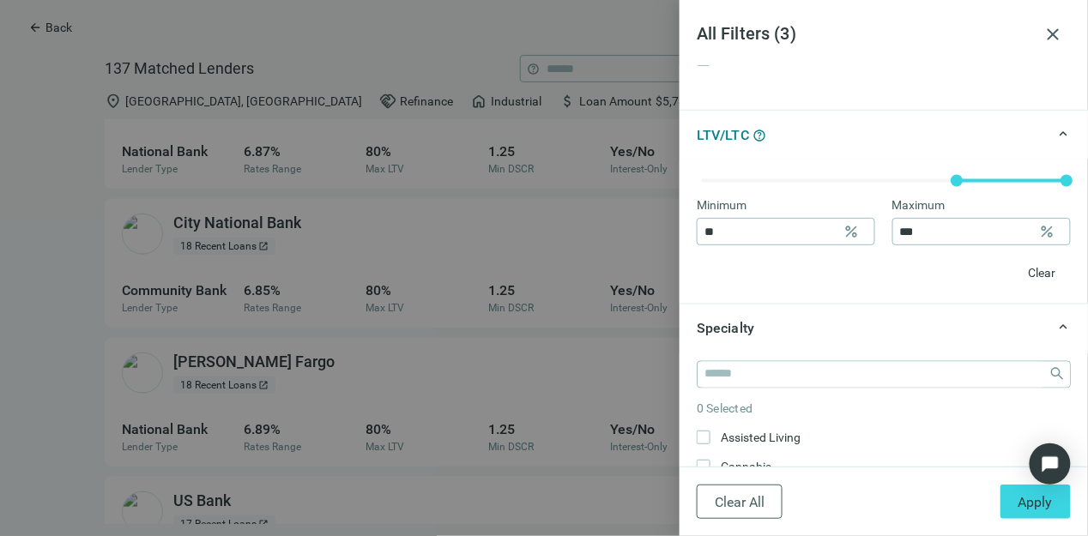
scroll to position [620, 0]
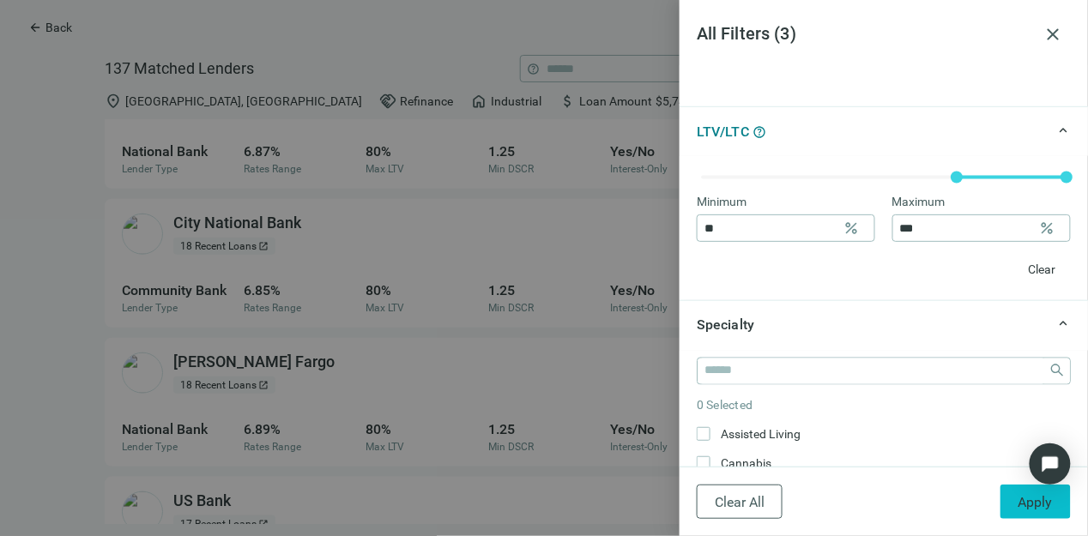
click at [1034, 500] on span "Apply" at bounding box center [1036, 502] width 34 height 16
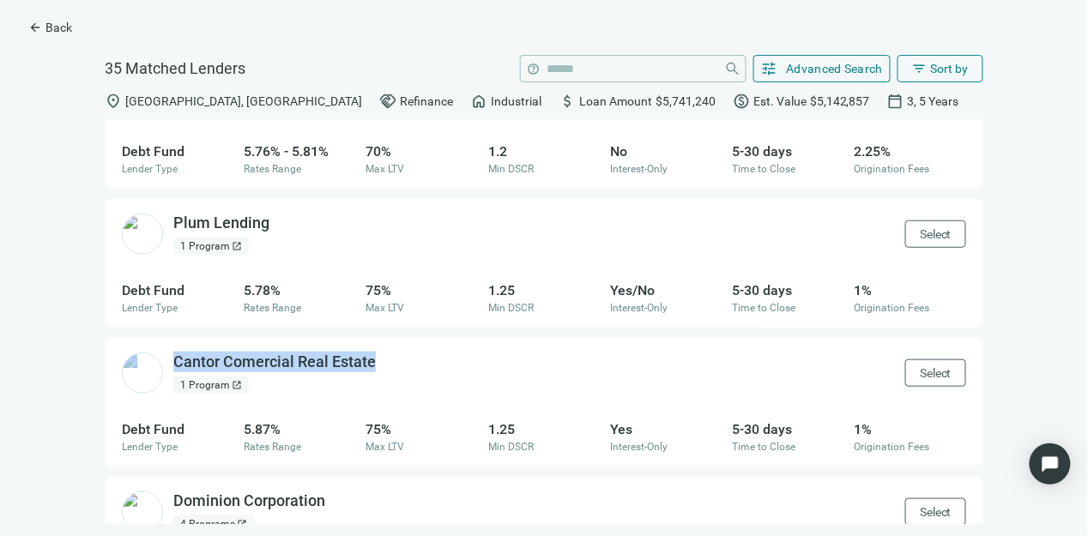
drag, startPoint x: 392, startPoint y: 365, endPoint x: 165, endPoint y: 355, distance: 227.7
click at [165, 355] on div "Cantor Comercial Real Estate open_in_new 1 Program open_in_new Select" at bounding box center [544, 373] width 879 height 70
copy div "Cantor Comercial Real Estate"
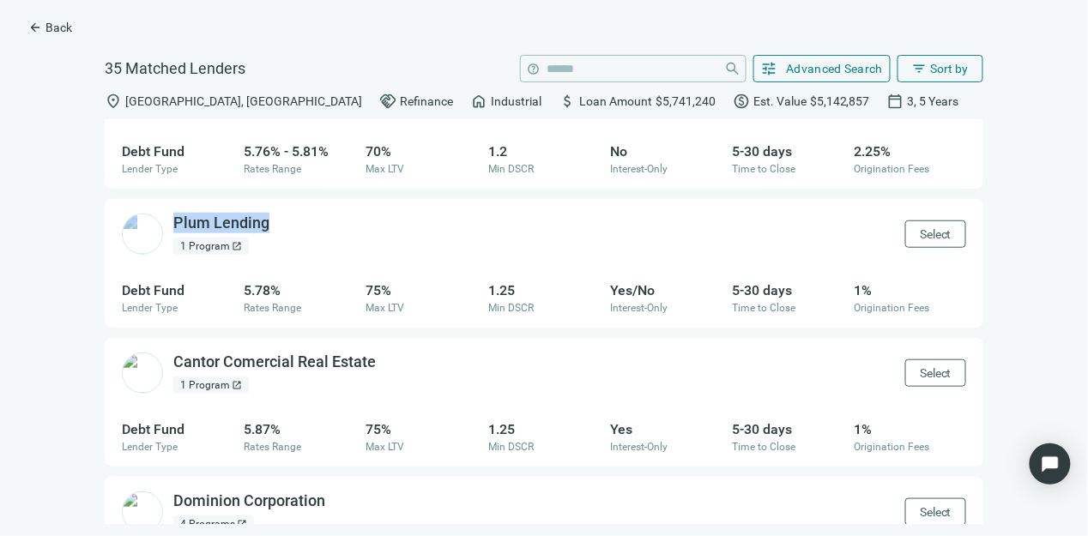
drag, startPoint x: 266, startPoint y: 226, endPoint x: 166, endPoint y: 219, distance: 100.7
click at [166, 219] on div "Plum Lending open_in_new 1 Program open_in_new" at bounding box center [196, 234] width 148 height 42
copy div "Plum Lending"
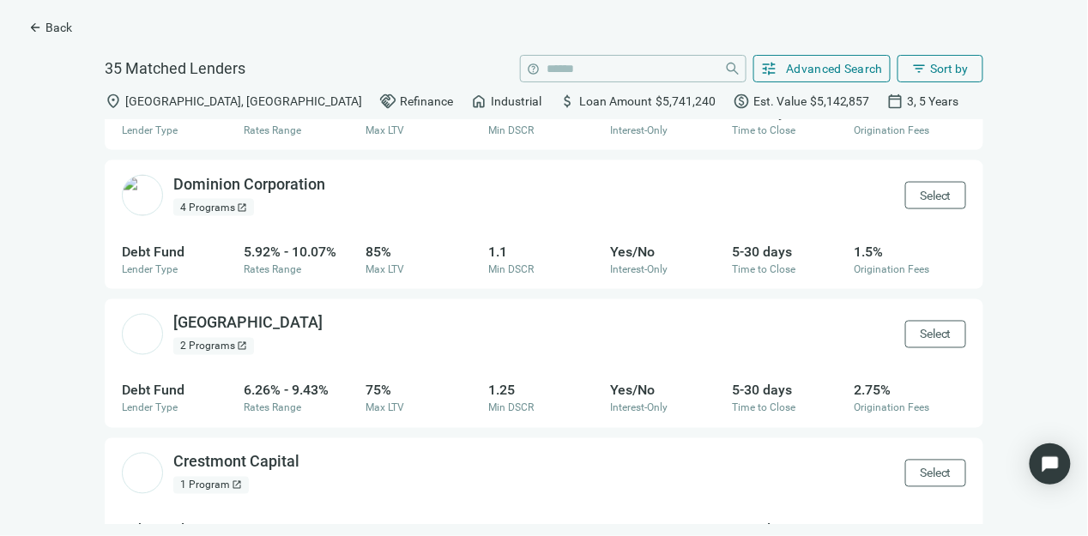
scroll to position [657, 0]
drag, startPoint x: 324, startPoint y: 324, endPoint x: 172, endPoint y: 323, distance: 152.8
click at [172, 323] on div "Riverside Park Capital open_in_new 2 Programs open_in_new" at bounding box center [222, 333] width 201 height 42
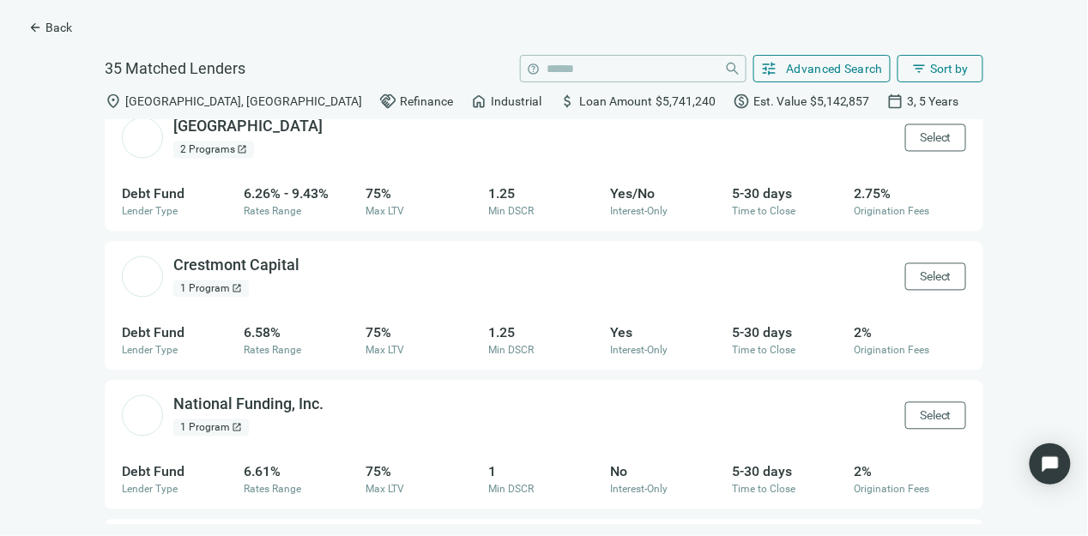
scroll to position [853, 0]
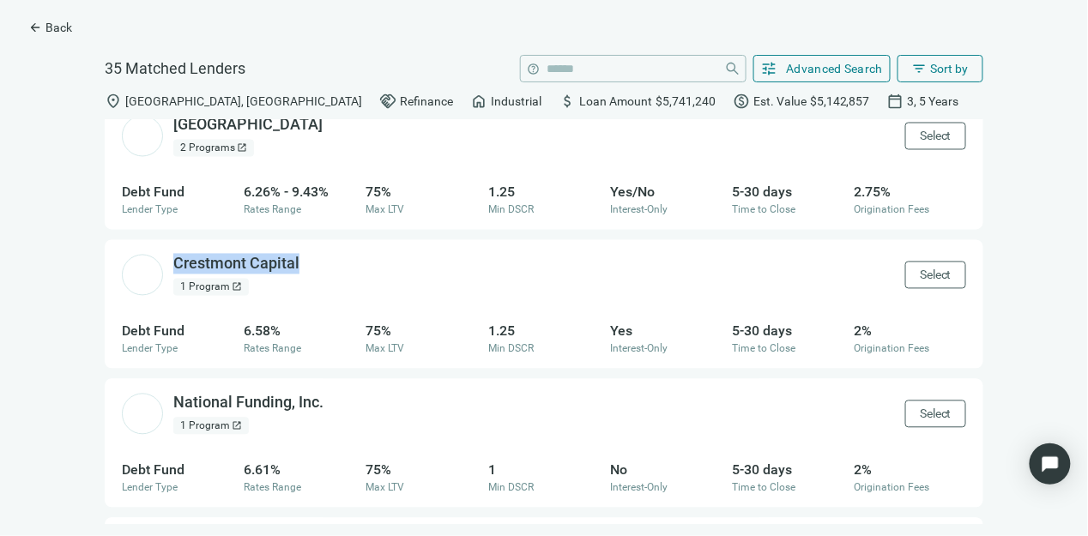
drag, startPoint x: 297, startPoint y: 264, endPoint x: 168, endPoint y: 274, distance: 129.2
click at [168, 274] on div "Crestmont Capital open_in_new 1 Program open_in_new" at bounding box center [211, 275] width 178 height 42
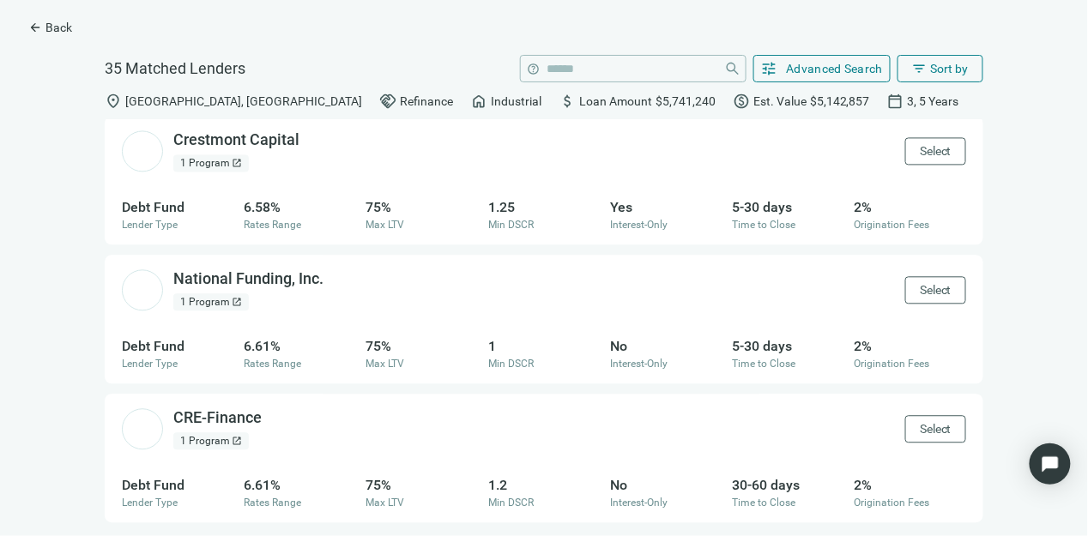
drag, startPoint x: 278, startPoint y: 178, endPoint x: 268, endPoint y: 127, distance: 51.7
click at [268, 127] on div "Crestmont Capital open_in_new 1 Program open_in_new Select" at bounding box center [544, 151] width 879 height 70
drag, startPoint x: 300, startPoint y: 145, endPoint x: 178, endPoint y: 134, distance: 123.3
click at [178, 134] on div "Crestmont Capital open_in_new" at bounding box center [246, 140] width 147 height 21
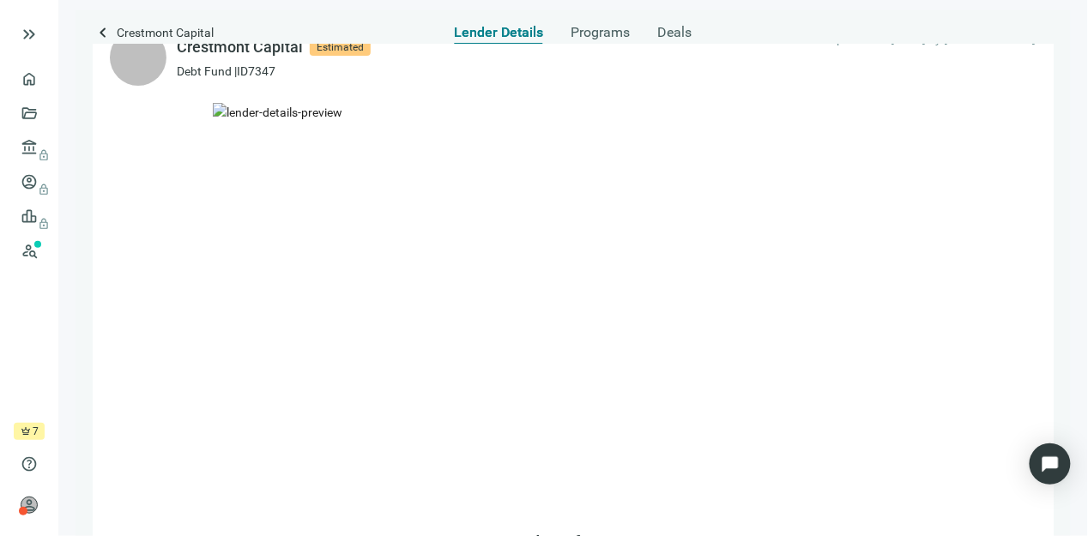
scroll to position [4, 0]
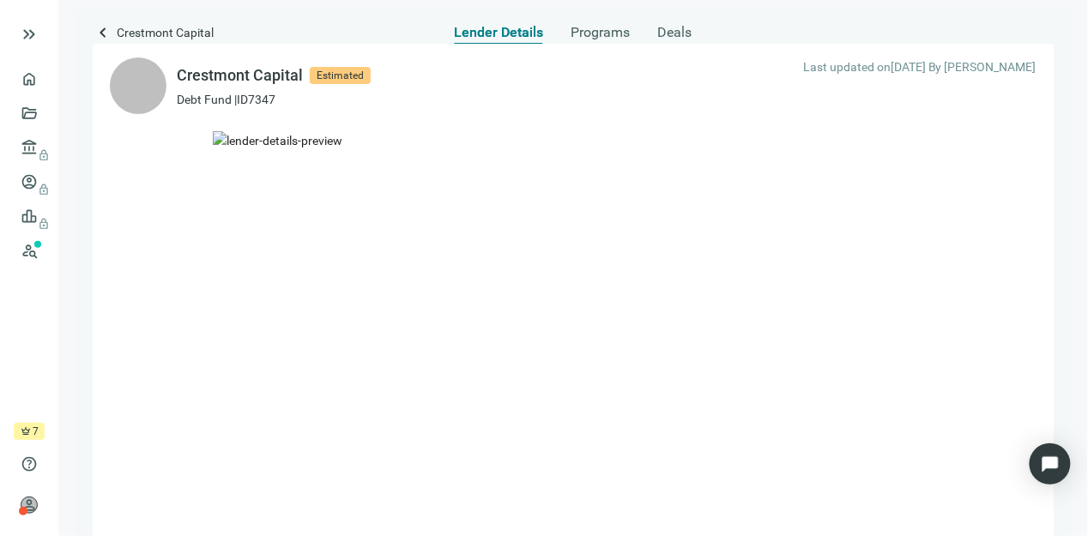
drag, startPoint x: 0, startPoint y: 0, endPoint x: 455, endPoint y: 109, distance: 467.8
click at [455, 109] on div "Crestmont Capital Estimated Debt Fund | ID 7347 Last updated on [DATE] By [PERS…" at bounding box center [573, 85] width 961 height 91
click at [439, 300] on img at bounding box center [573, 328] width 721 height 395
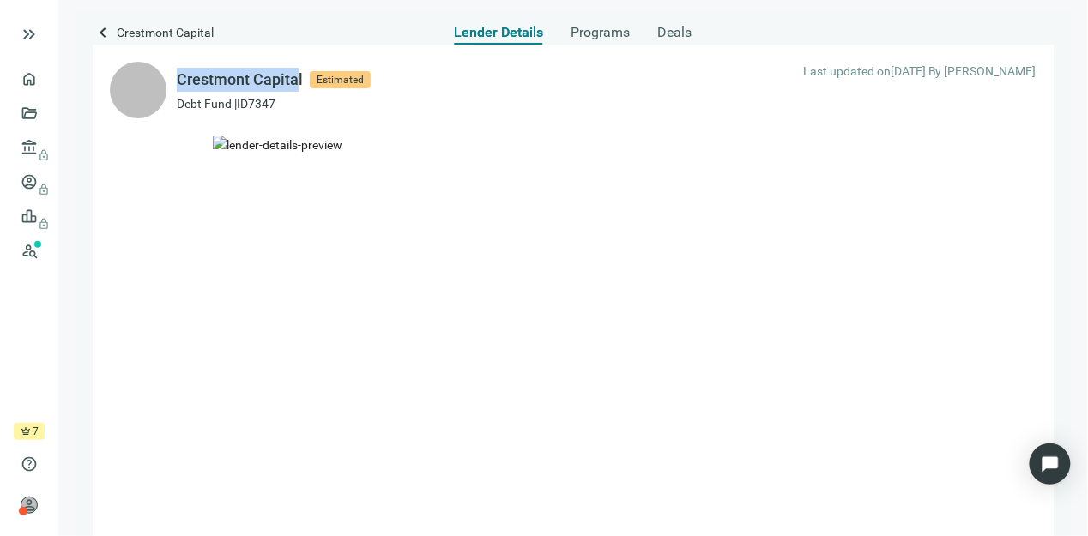
drag, startPoint x: 298, startPoint y: 78, endPoint x: 179, endPoint y: 76, distance: 118.5
click at [179, 76] on div "Crestmont Capital" at bounding box center [240, 80] width 126 height 24
click at [101, 33] on span "keyboard_arrow_left" at bounding box center [103, 32] width 21 height 21
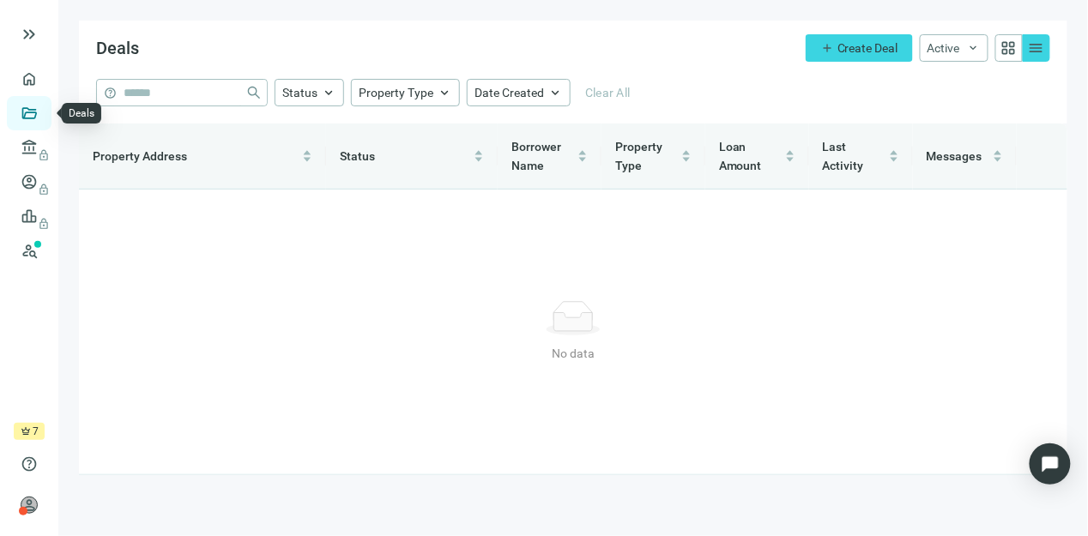
click at [43, 110] on link "Deals" at bounding box center [58, 113] width 31 height 14
click at [217, 85] on input "search" at bounding box center [181, 93] width 115 height 26
type input "*"
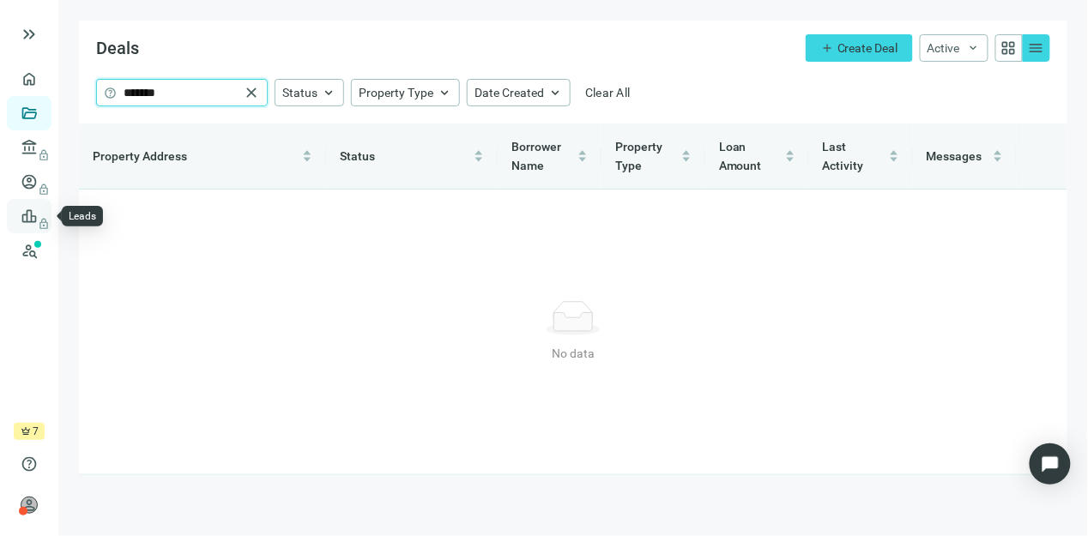
type input "*******"
click at [27, 214] on span "lock" at bounding box center [31, 216] width 14 height 14
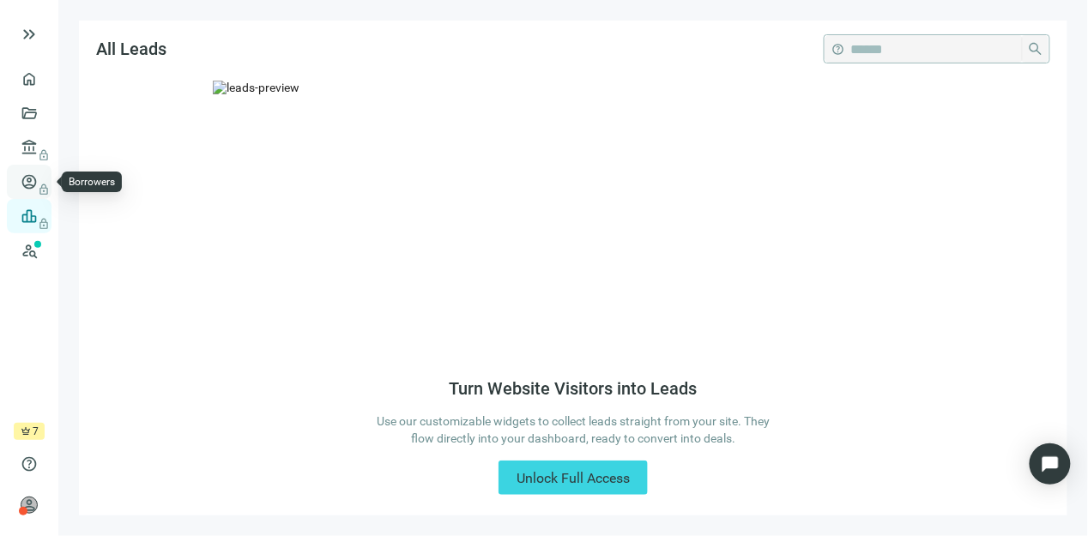
click at [34, 175] on span "lock" at bounding box center [31, 182] width 14 height 14
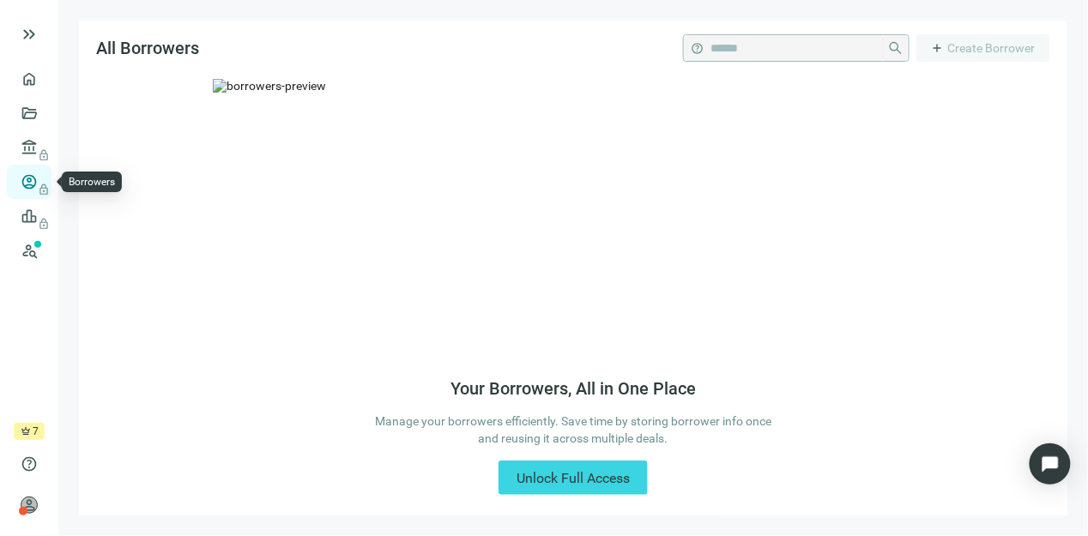
click at [34, 175] on span "lock" at bounding box center [31, 182] width 14 height 14
click at [43, 141] on link "Lenders lock" at bounding box center [65, 148] width 45 height 14
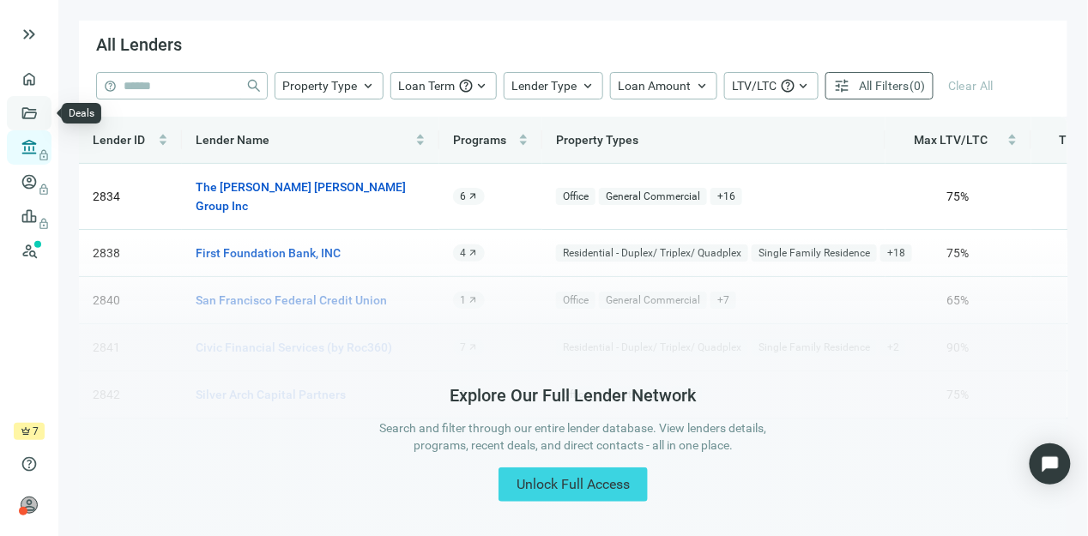
click at [43, 114] on link "Deals" at bounding box center [58, 113] width 31 height 14
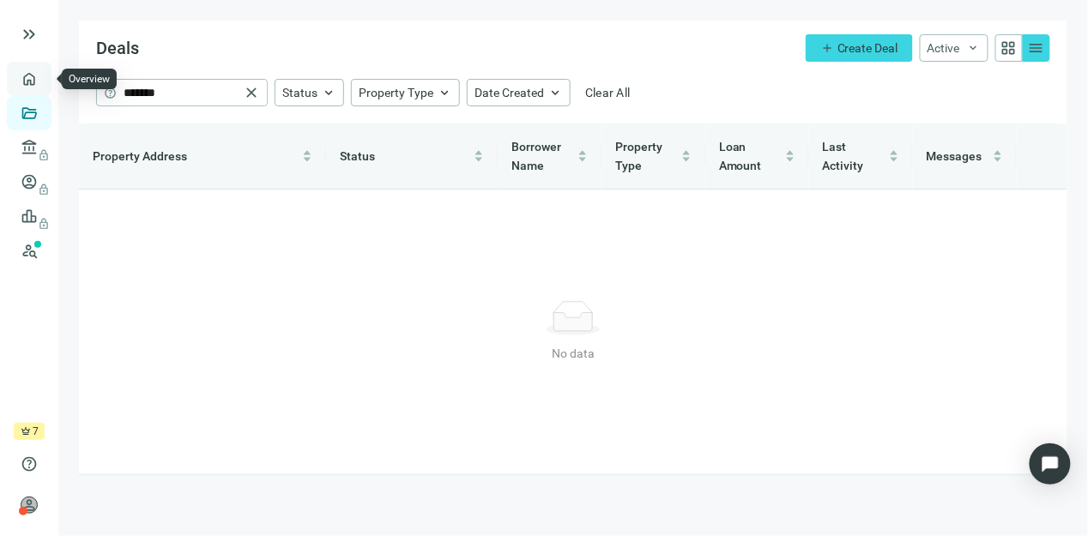
click at [43, 78] on link "Overview" at bounding box center [68, 79] width 51 height 14
